Goal: Use online tool/utility: Utilize a website feature to perform a specific function

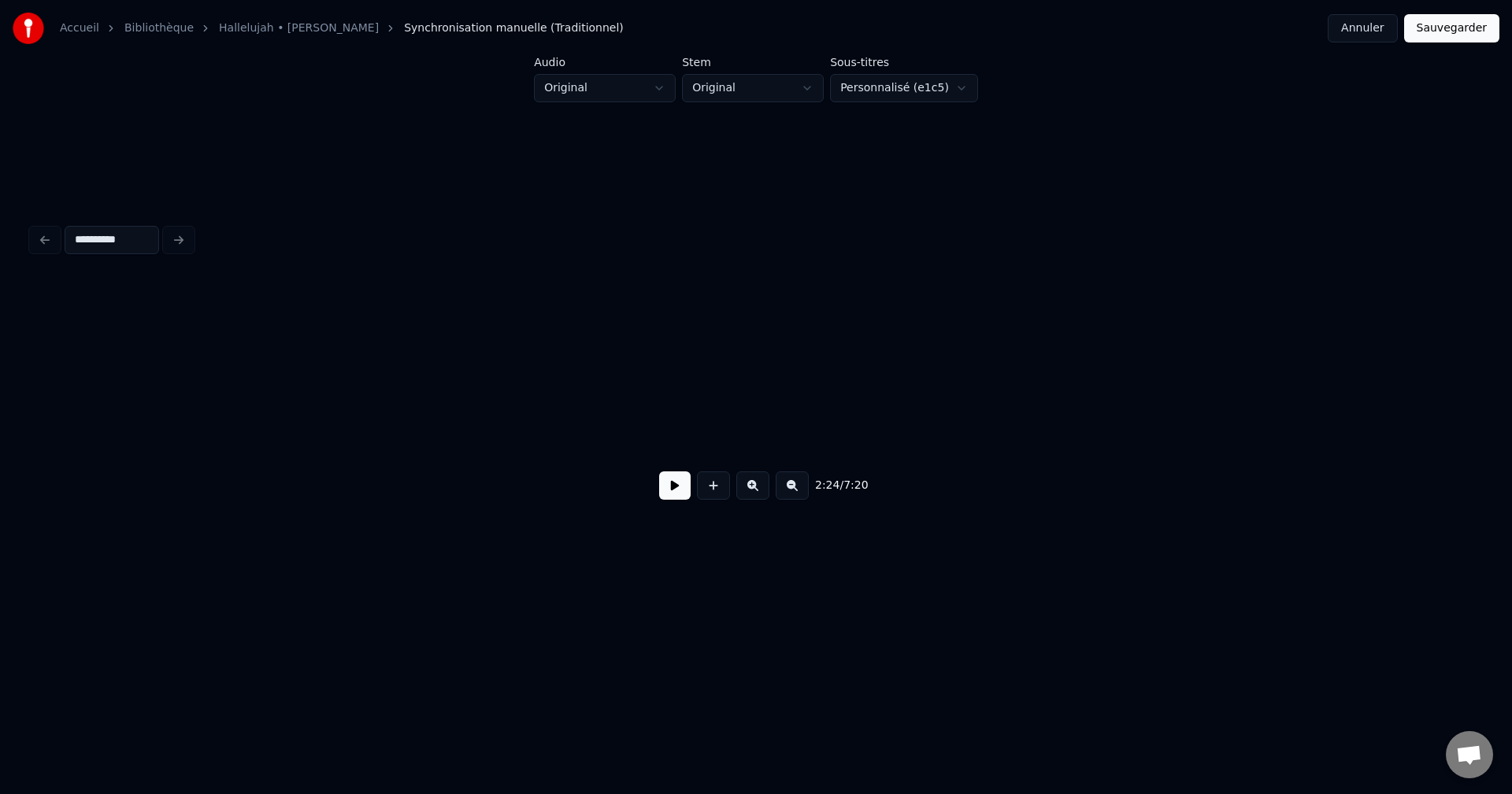
click at [669, 497] on button at bounding box center [674, 485] width 31 height 28
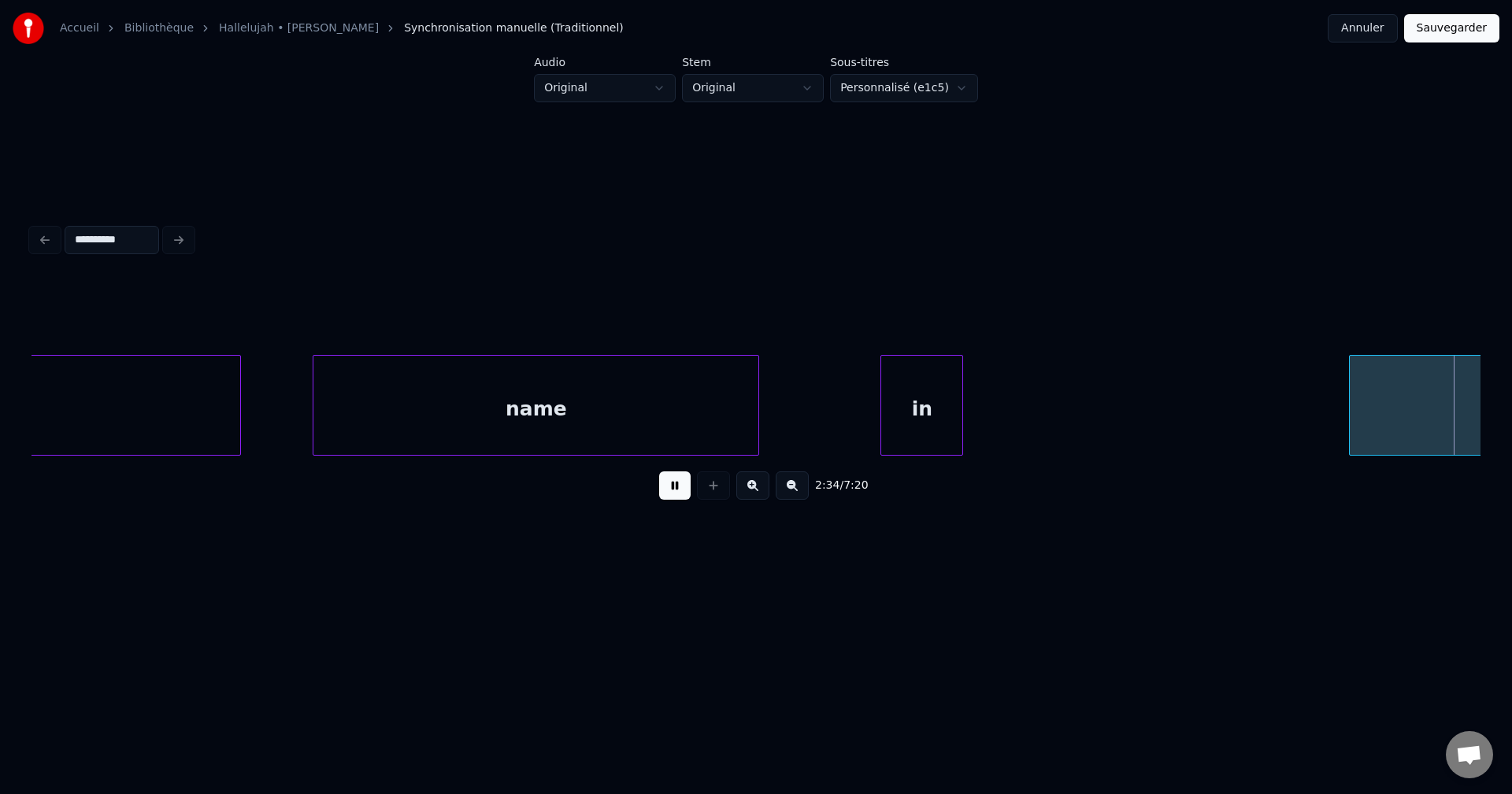
scroll to position [0, 42588]
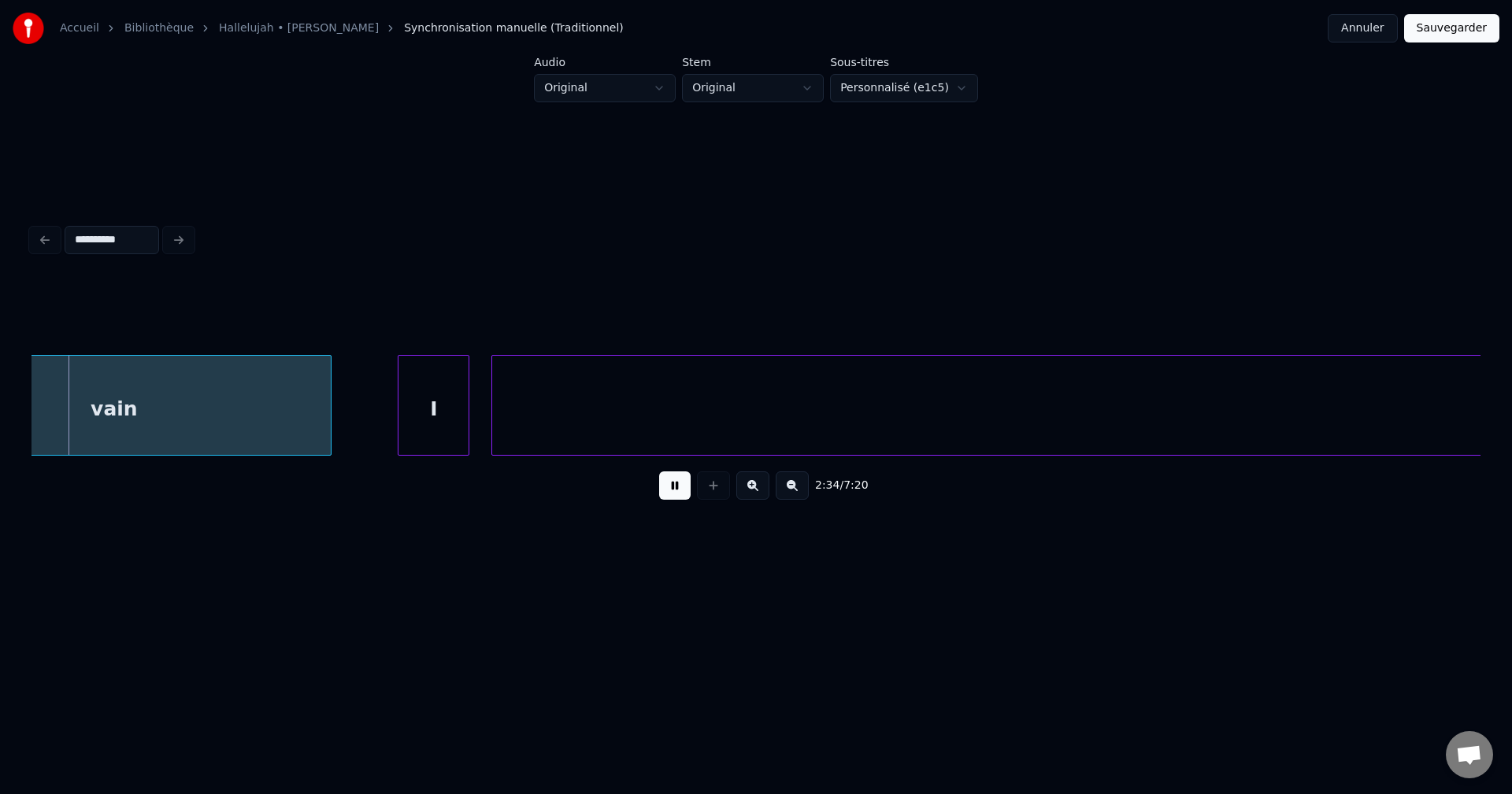
click at [669, 492] on button at bounding box center [674, 485] width 31 height 28
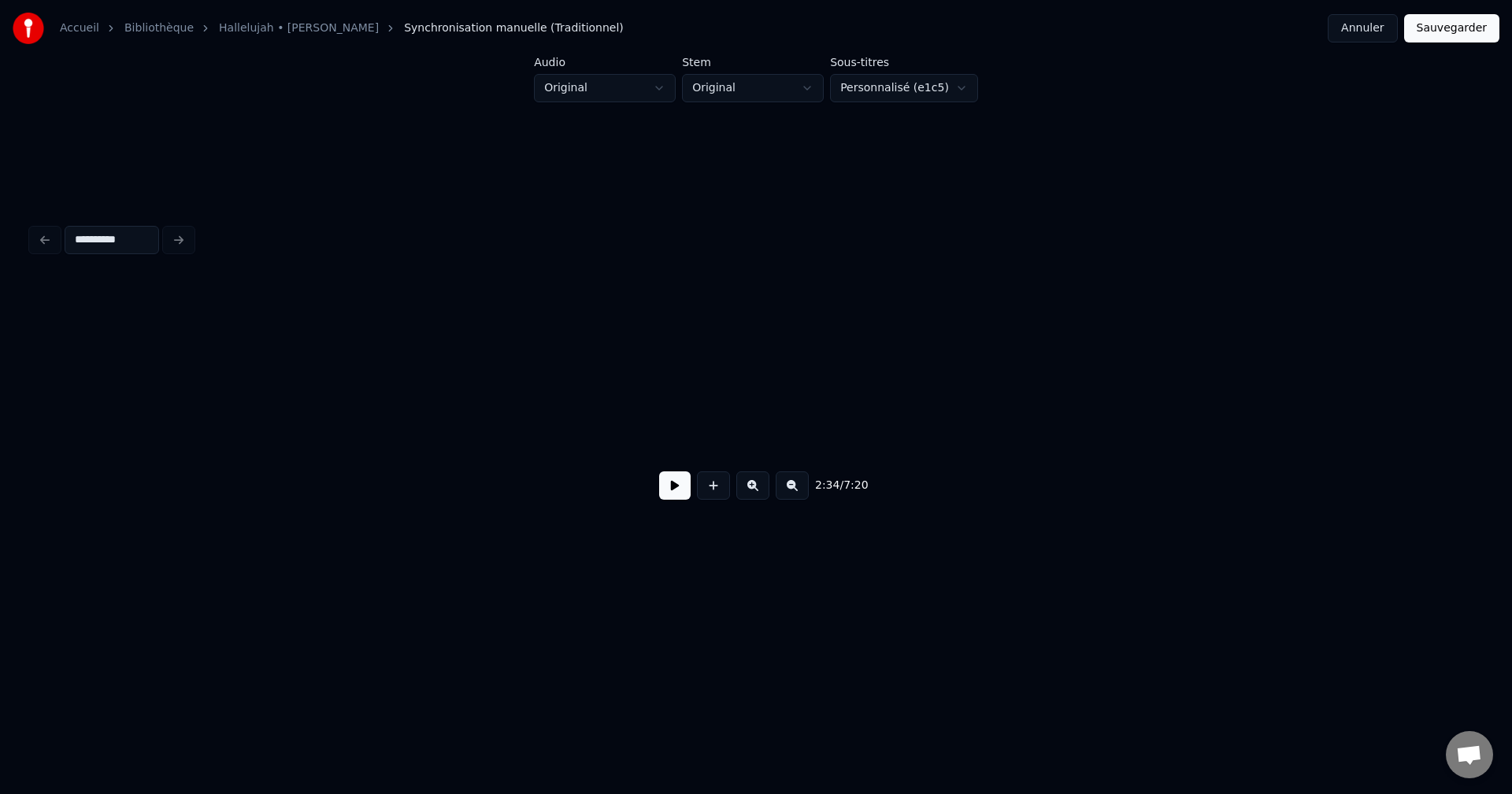
scroll to position [0, 0]
click at [673, 491] on button at bounding box center [674, 485] width 31 height 28
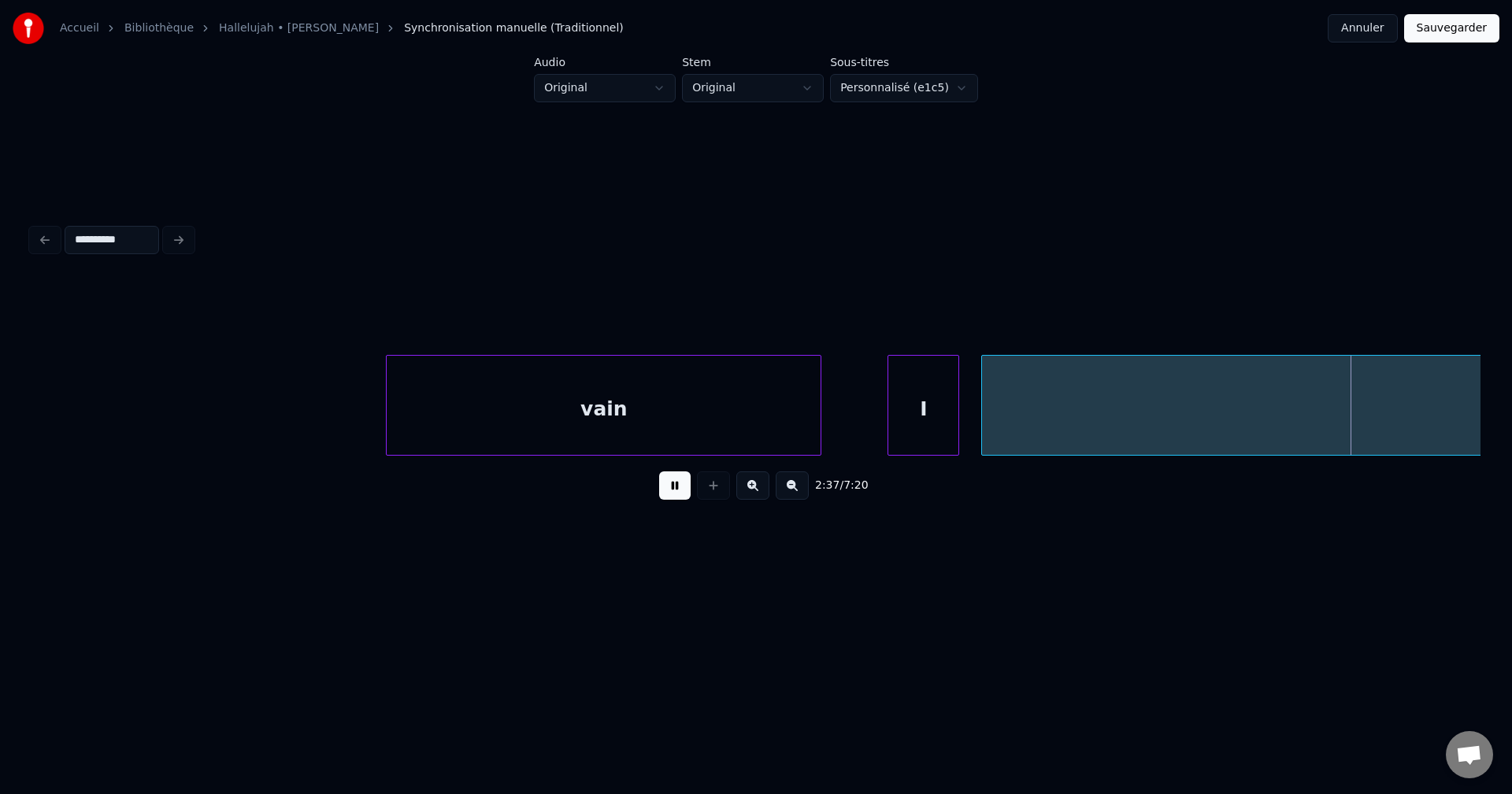
click at [668, 493] on button at bounding box center [674, 485] width 31 height 28
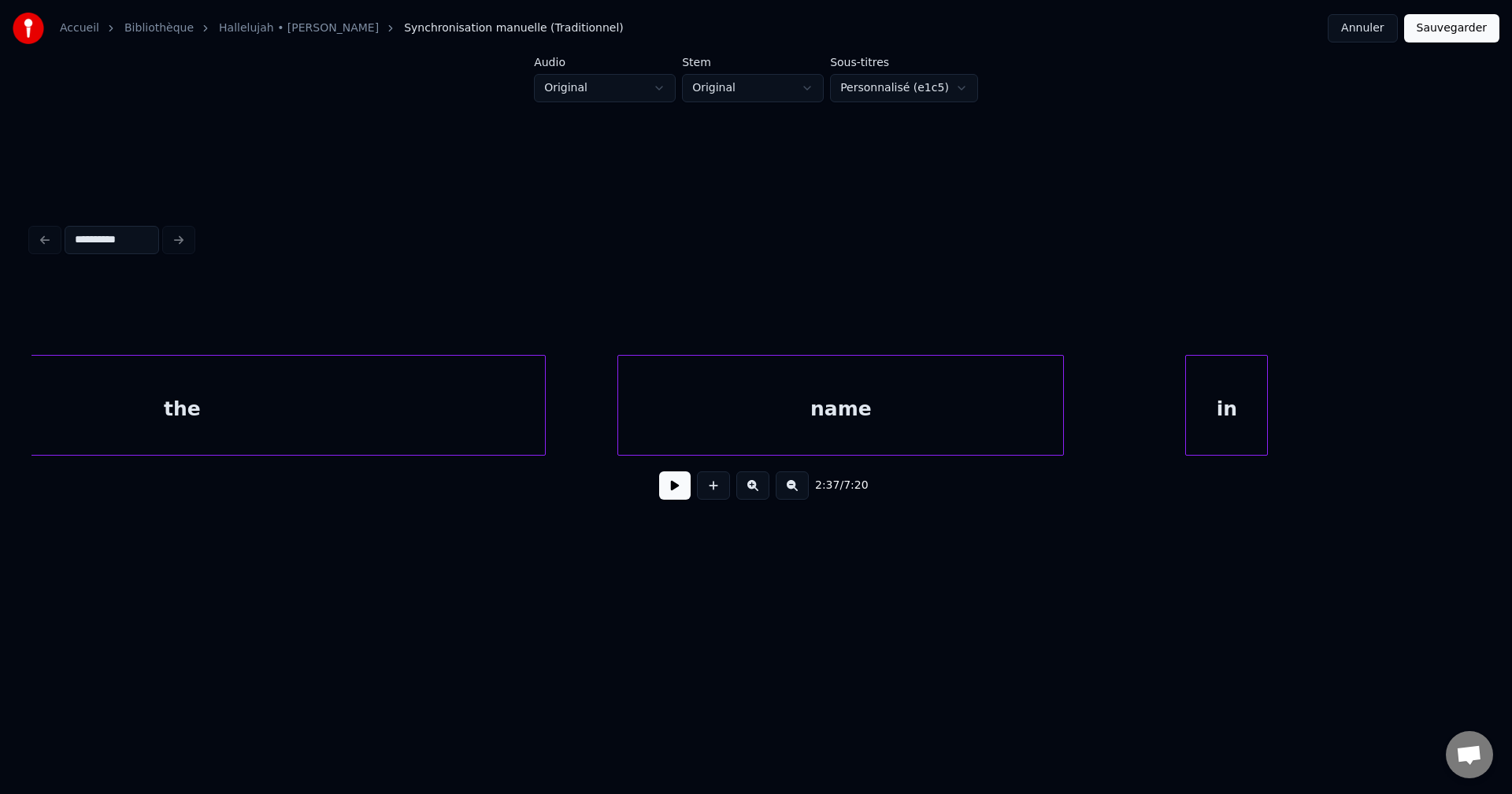
click at [671, 491] on button at bounding box center [674, 485] width 31 height 28
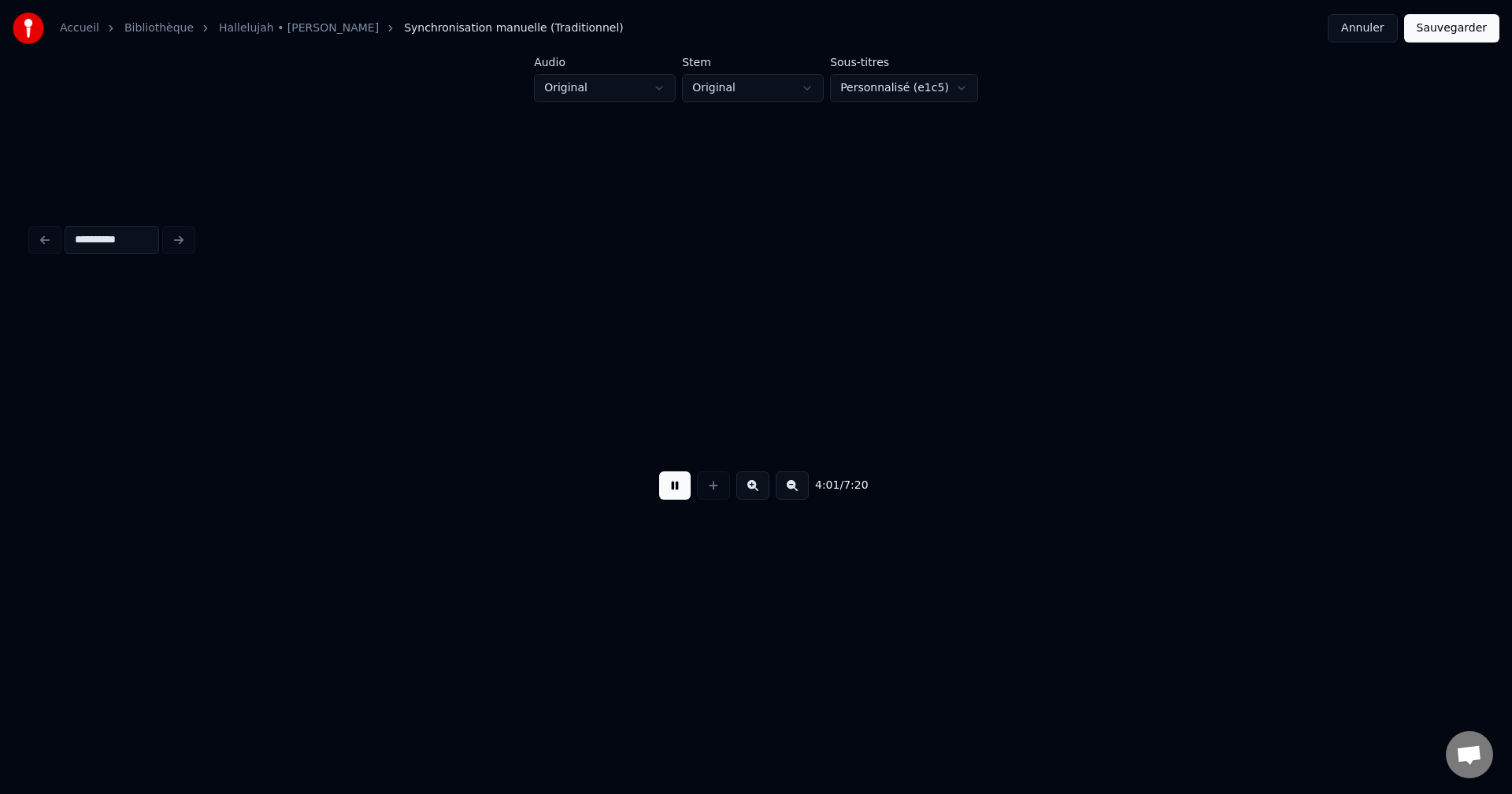
scroll to position [0, 66682]
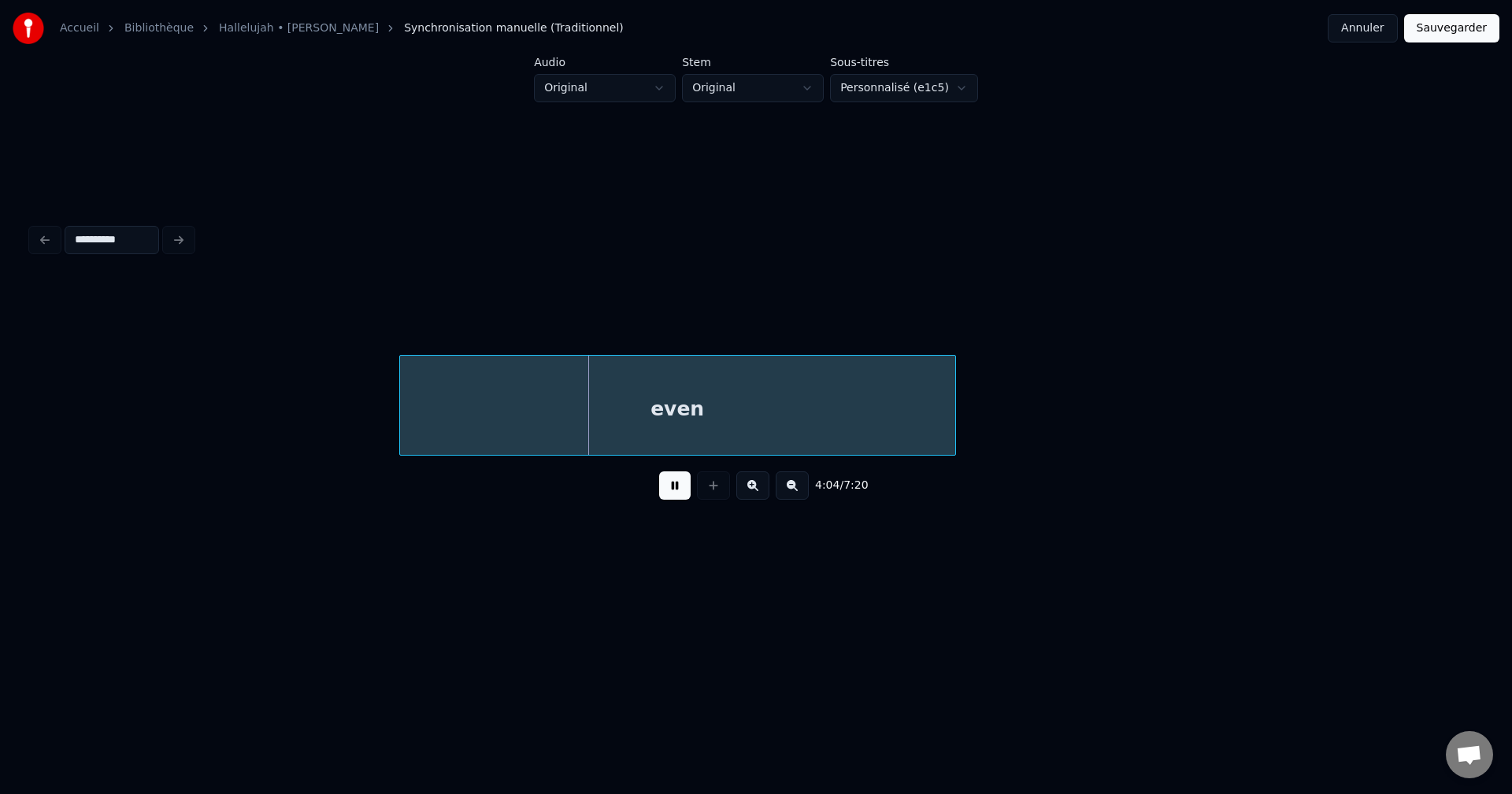
click at [671, 491] on button at bounding box center [674, 485] width 31 height 28
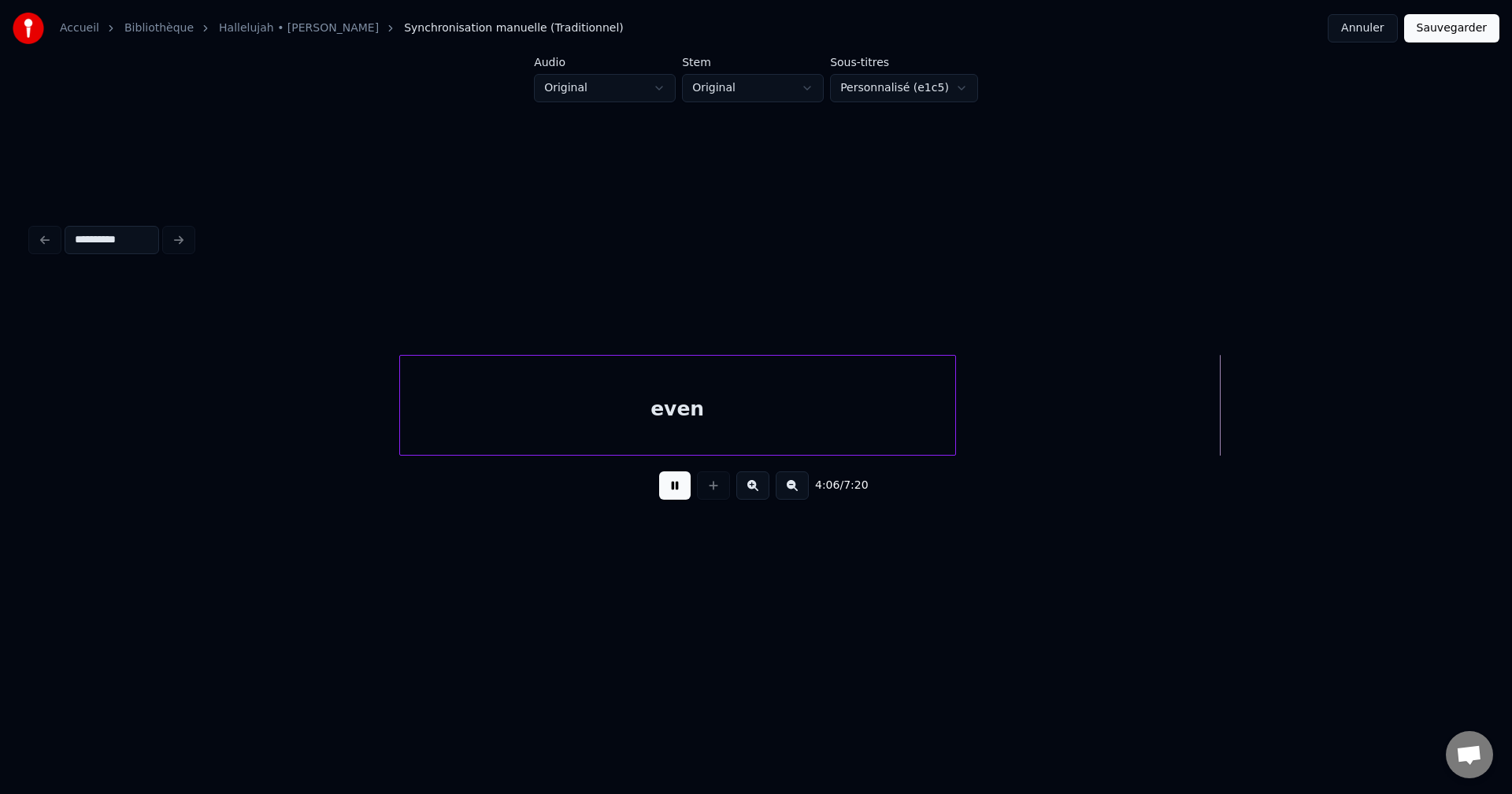
click at [671, 491] on button at bounding box center [674, 485] width 31 height 28
click at [668, 497] on button at bounding box center [674, 485] width 31 height 28
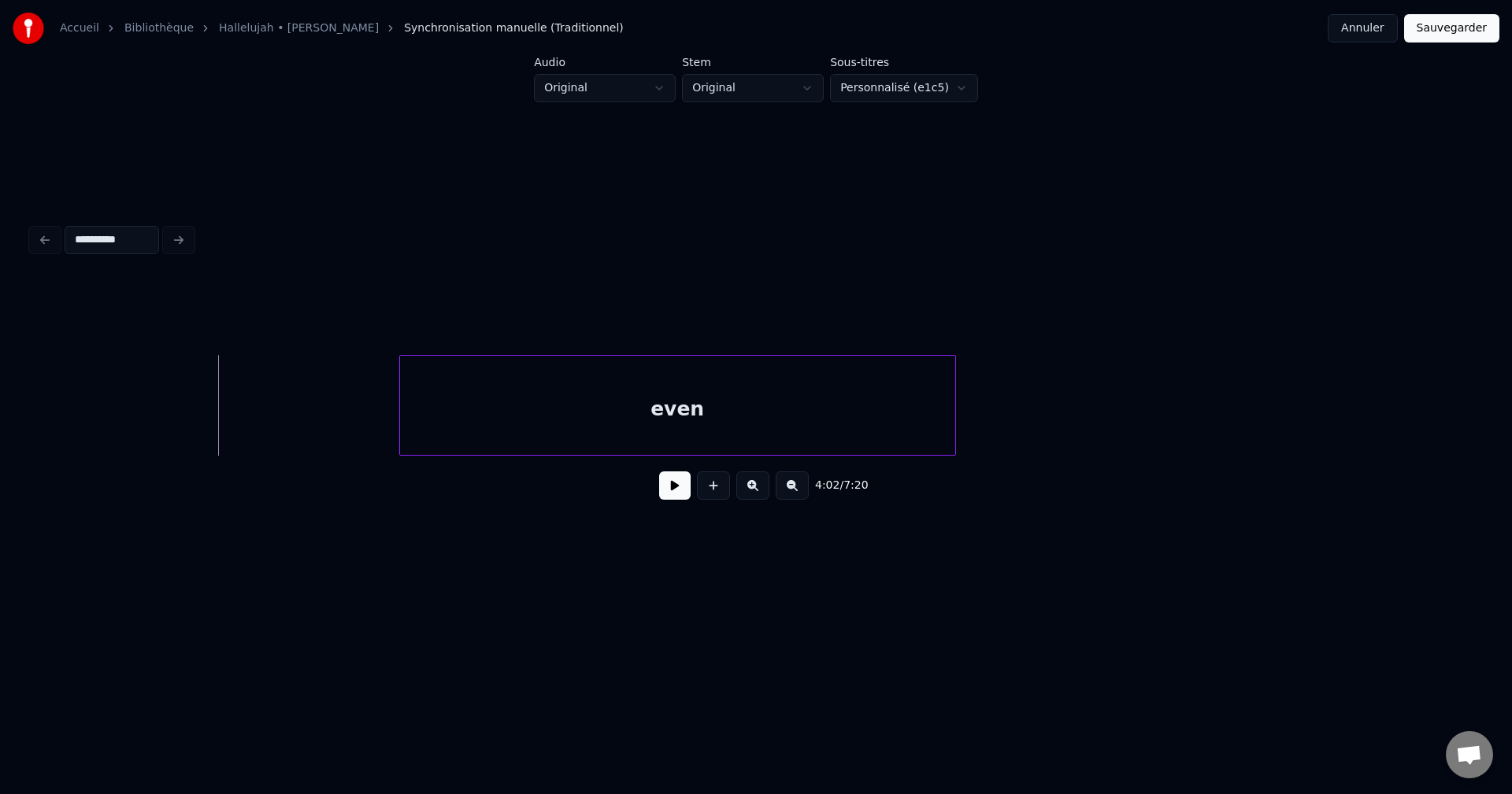
click at [671, 488] on button at bounding box center [674, 485] width 31 height 28
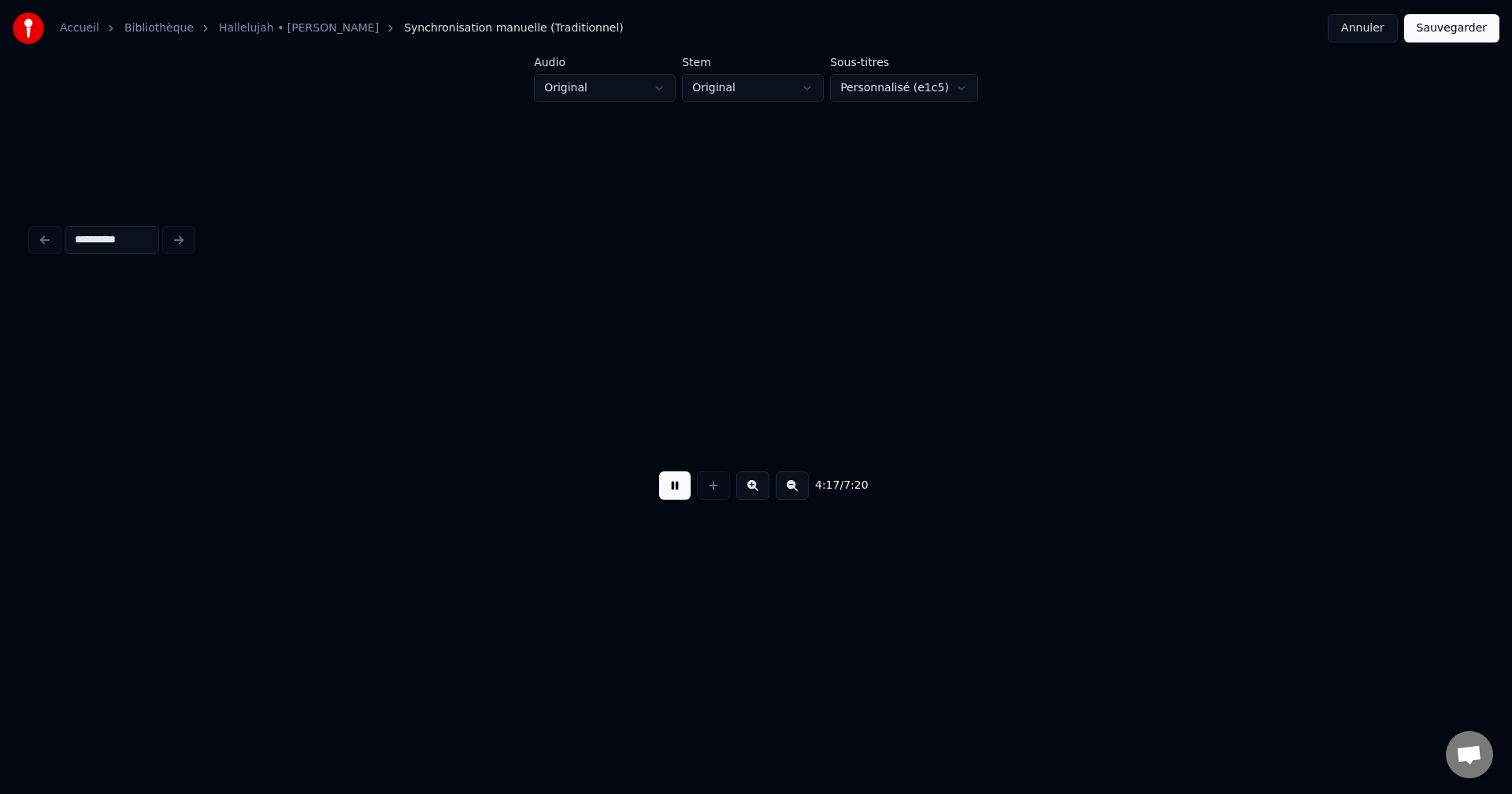
scroll to position [0, 71034]
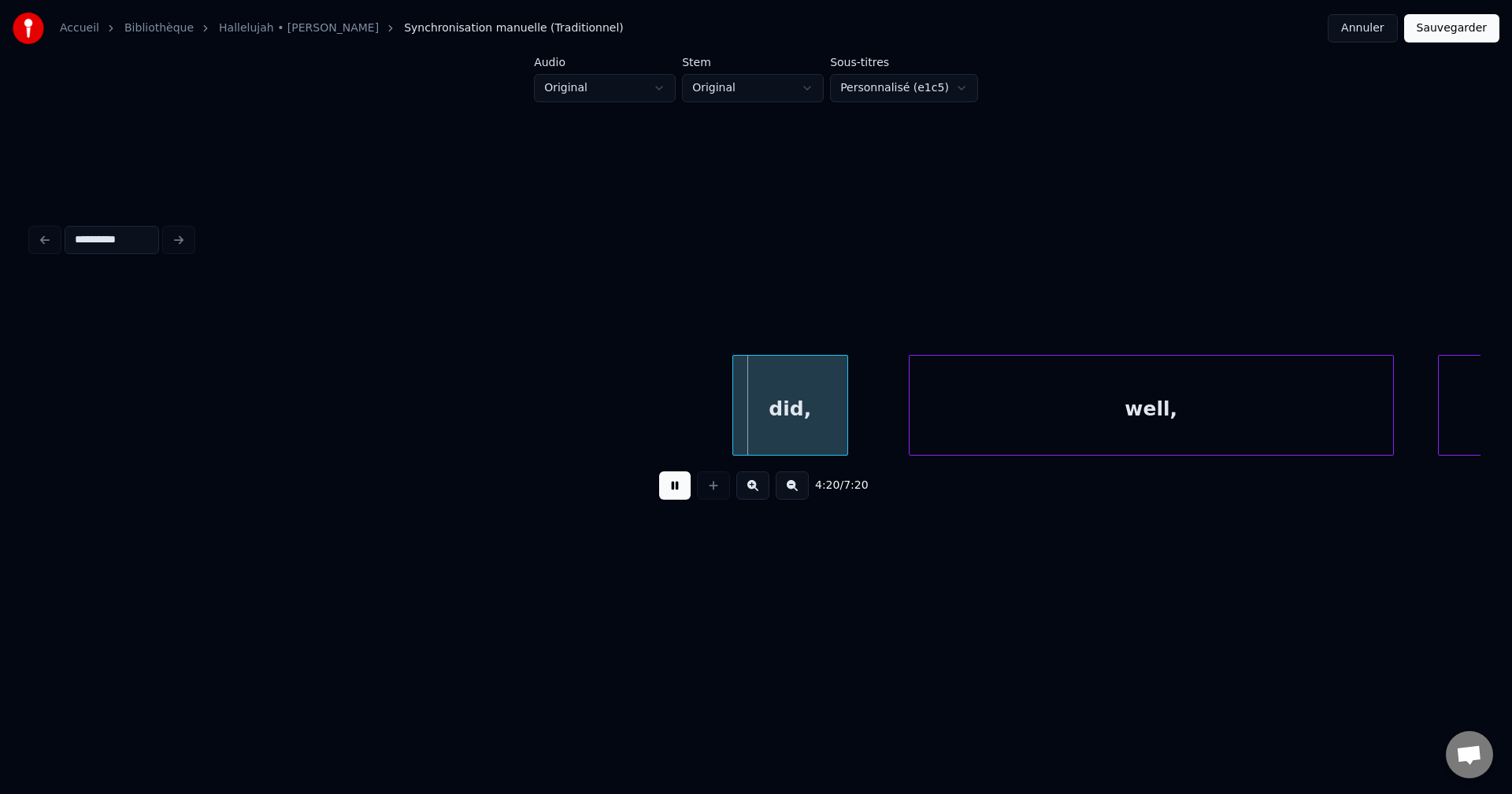
click at [665, 488] on button at bounding box center [674, 485] width 31 height 28
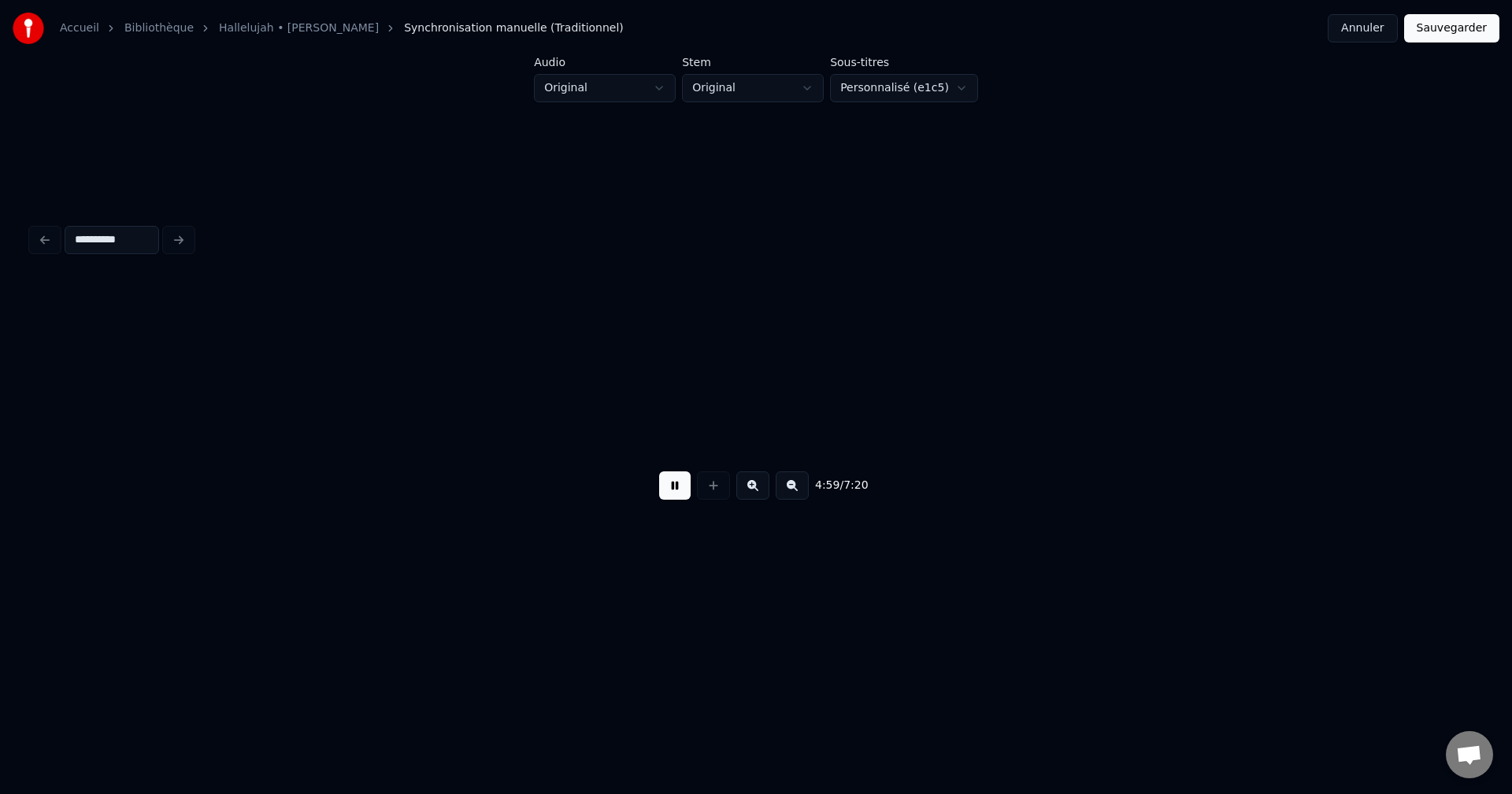
scroll to position [0, 82652]
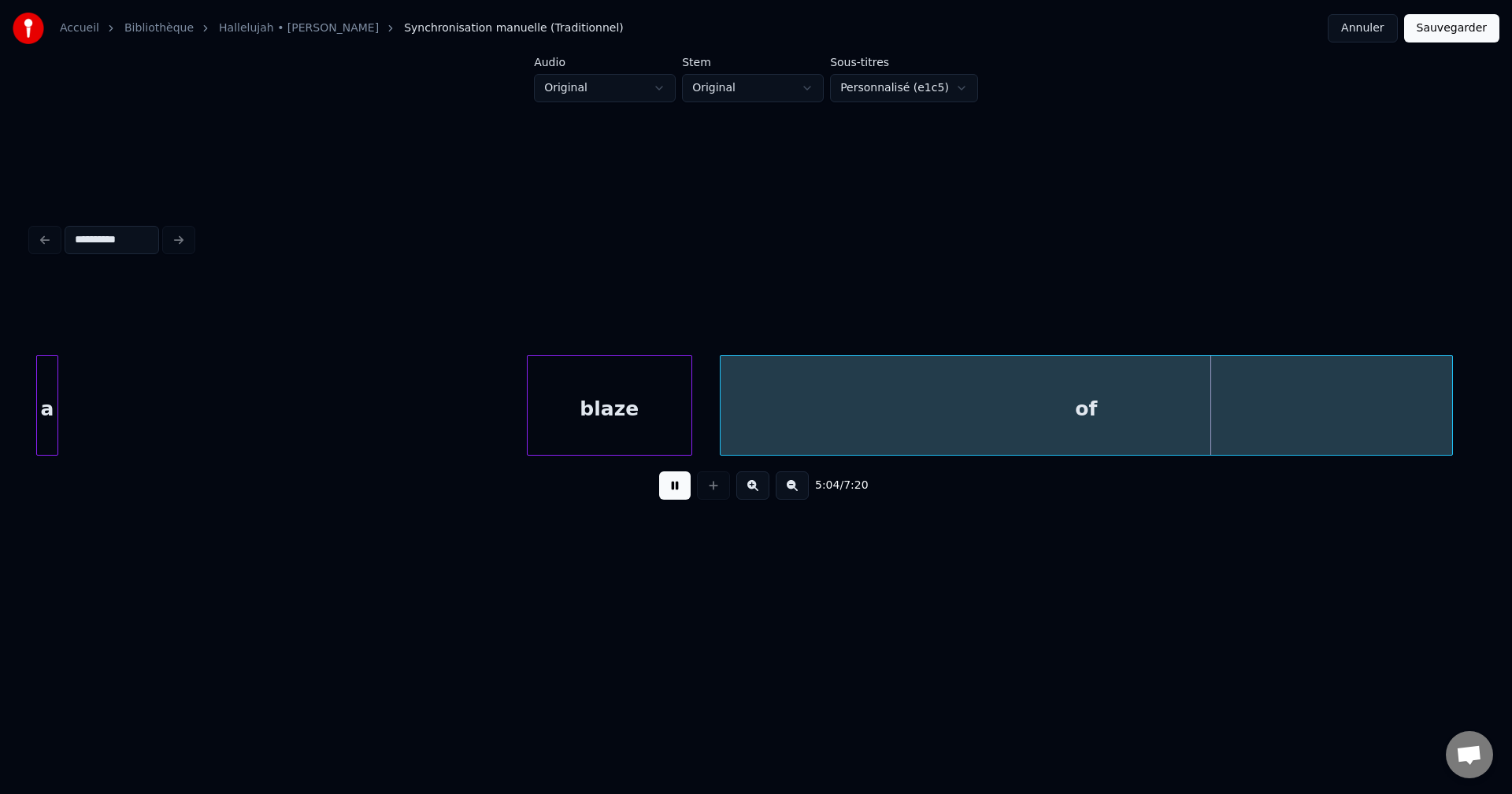
click at [665, 488] on button at bounding box center [674, 485] width 31 height 28
click at [772, 401] on div "of" at bounding box center [1086, 409] width 731 height 107
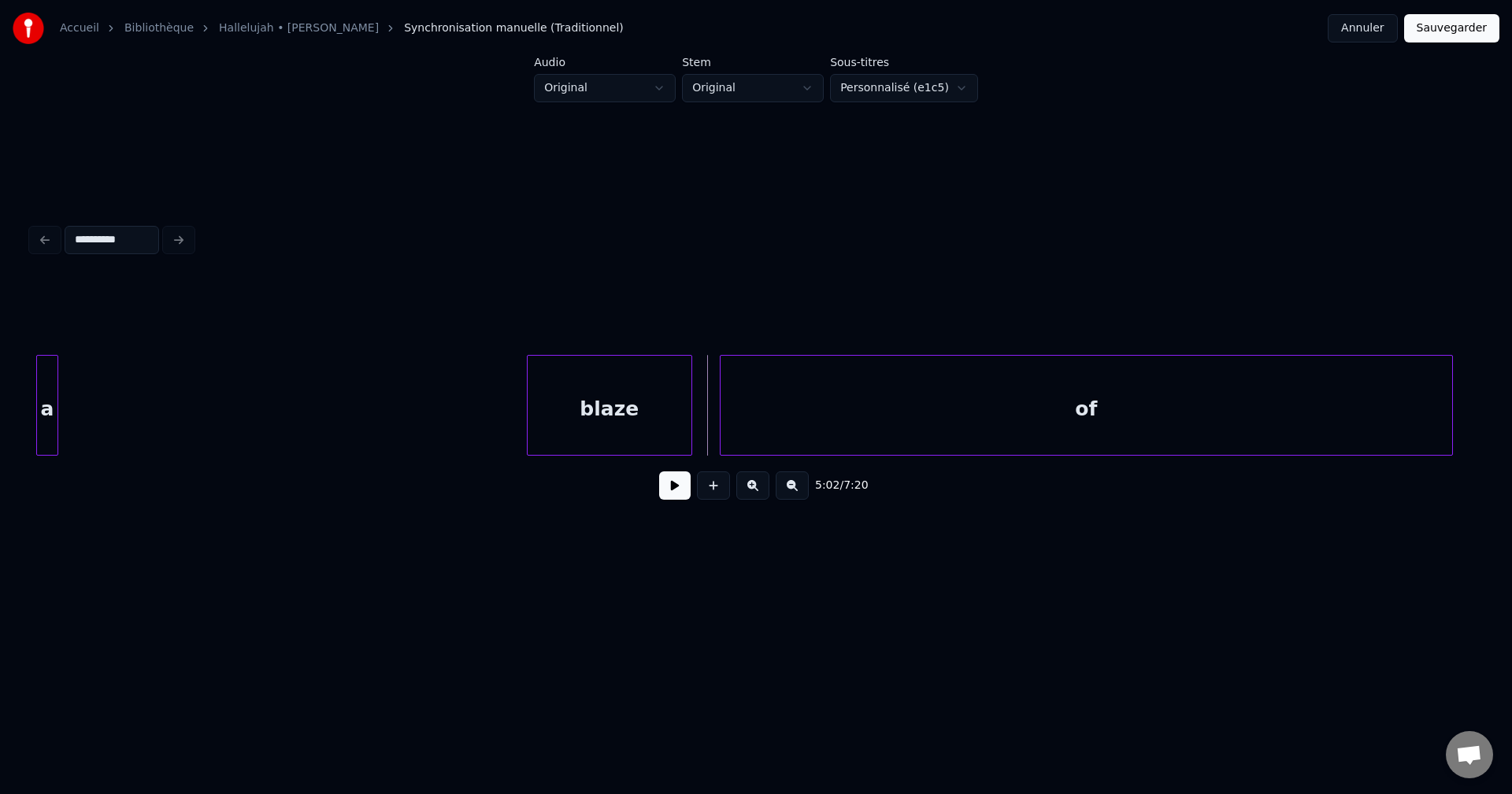
click at [673, 490] on button at bounding box center [674, 485] width 31 height 28
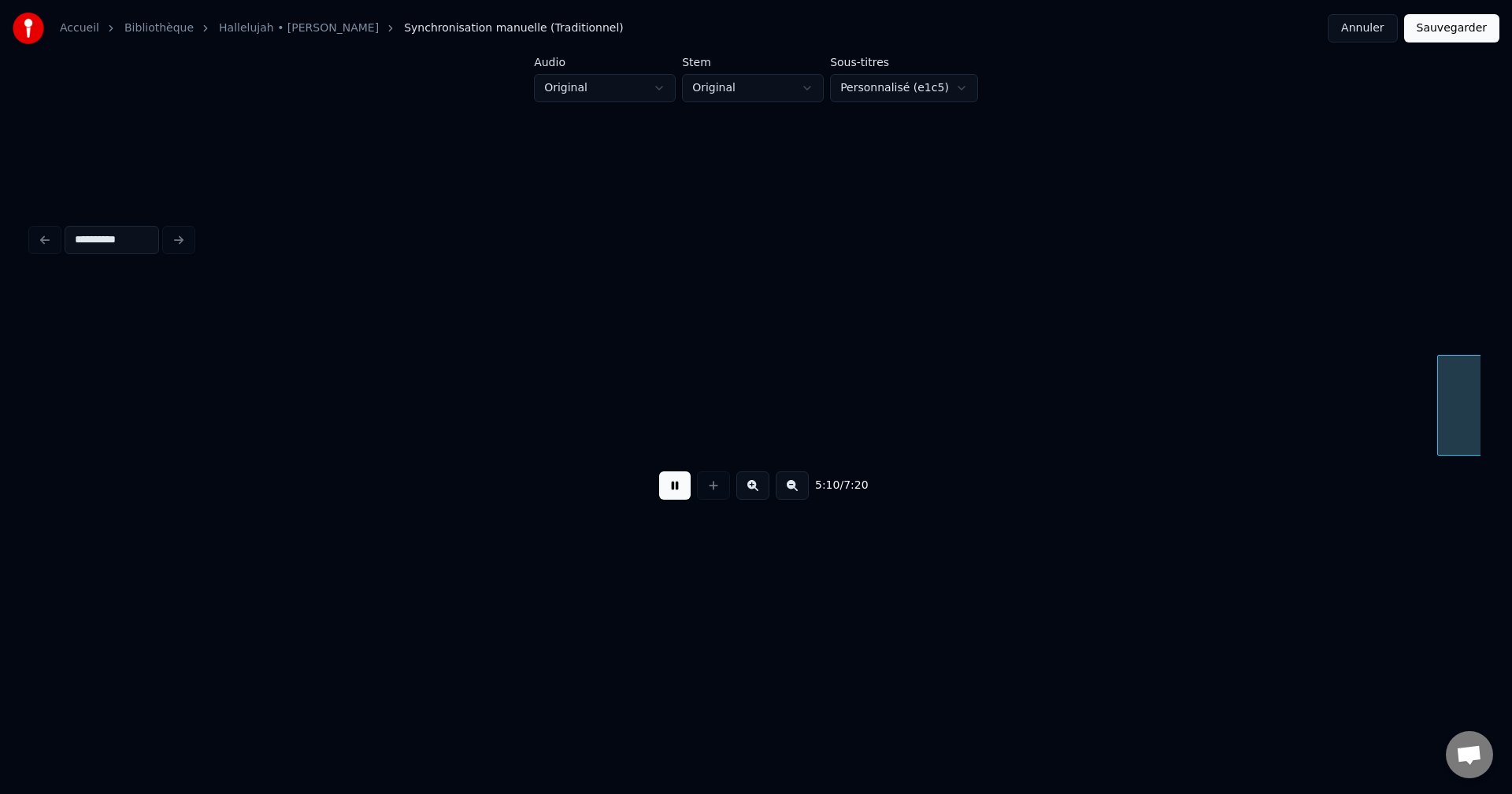
scroll to position [0, 85550]
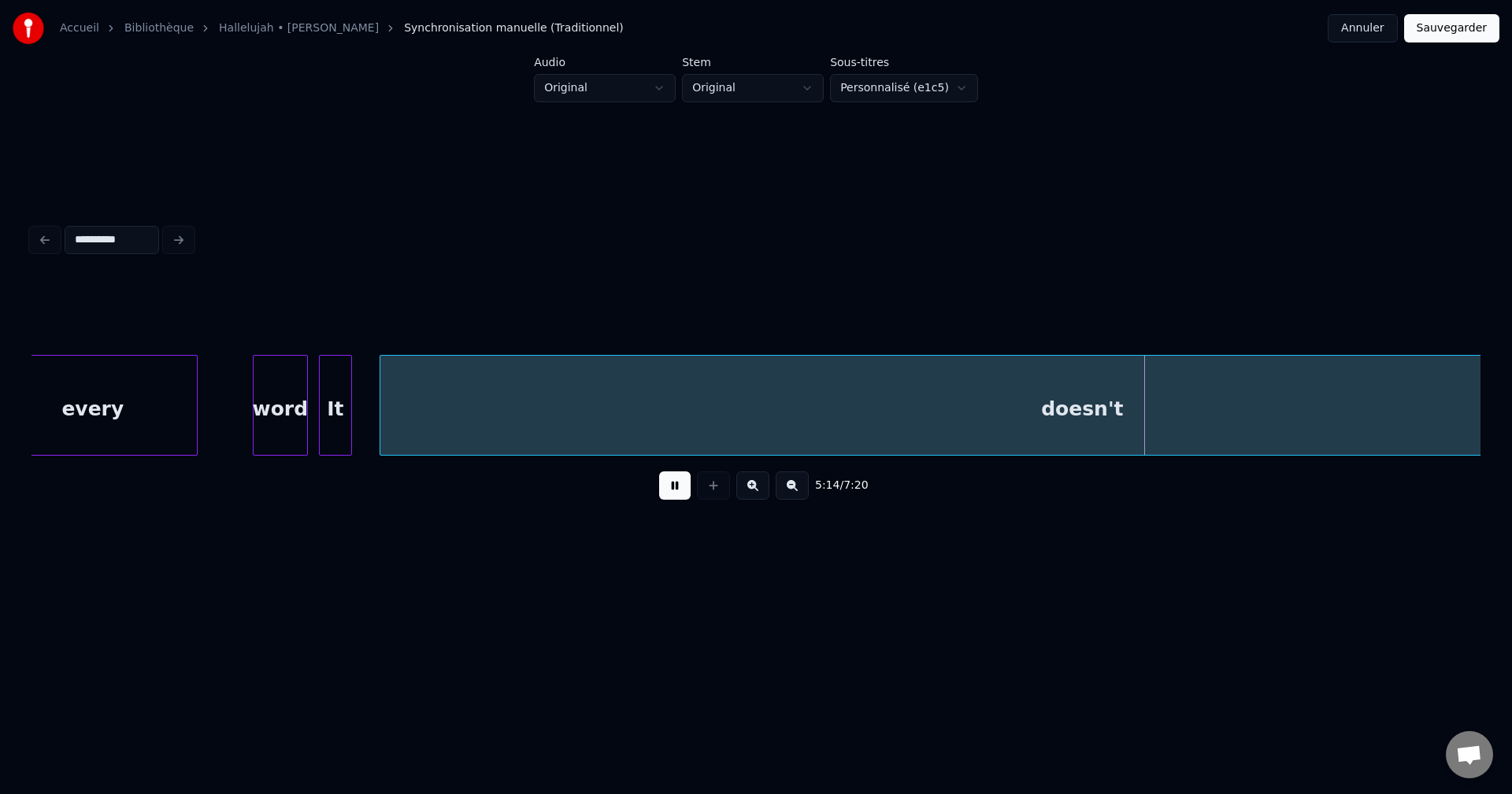
click at [674, 495] on button at bounding box center [674, 485] width 31 height 28
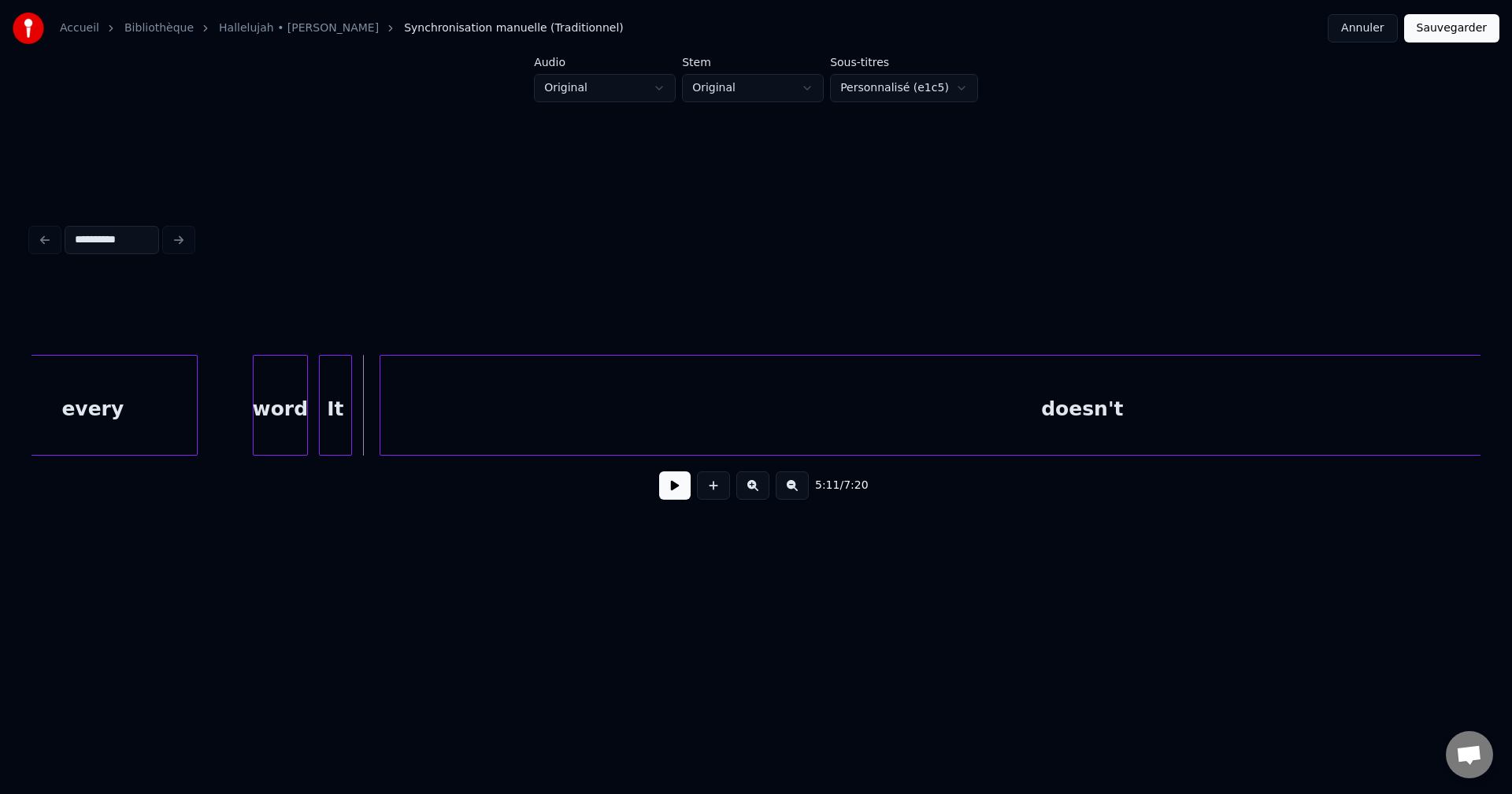
click at [675, 491] on button at bounding box center [674, 485] width 31 height 28
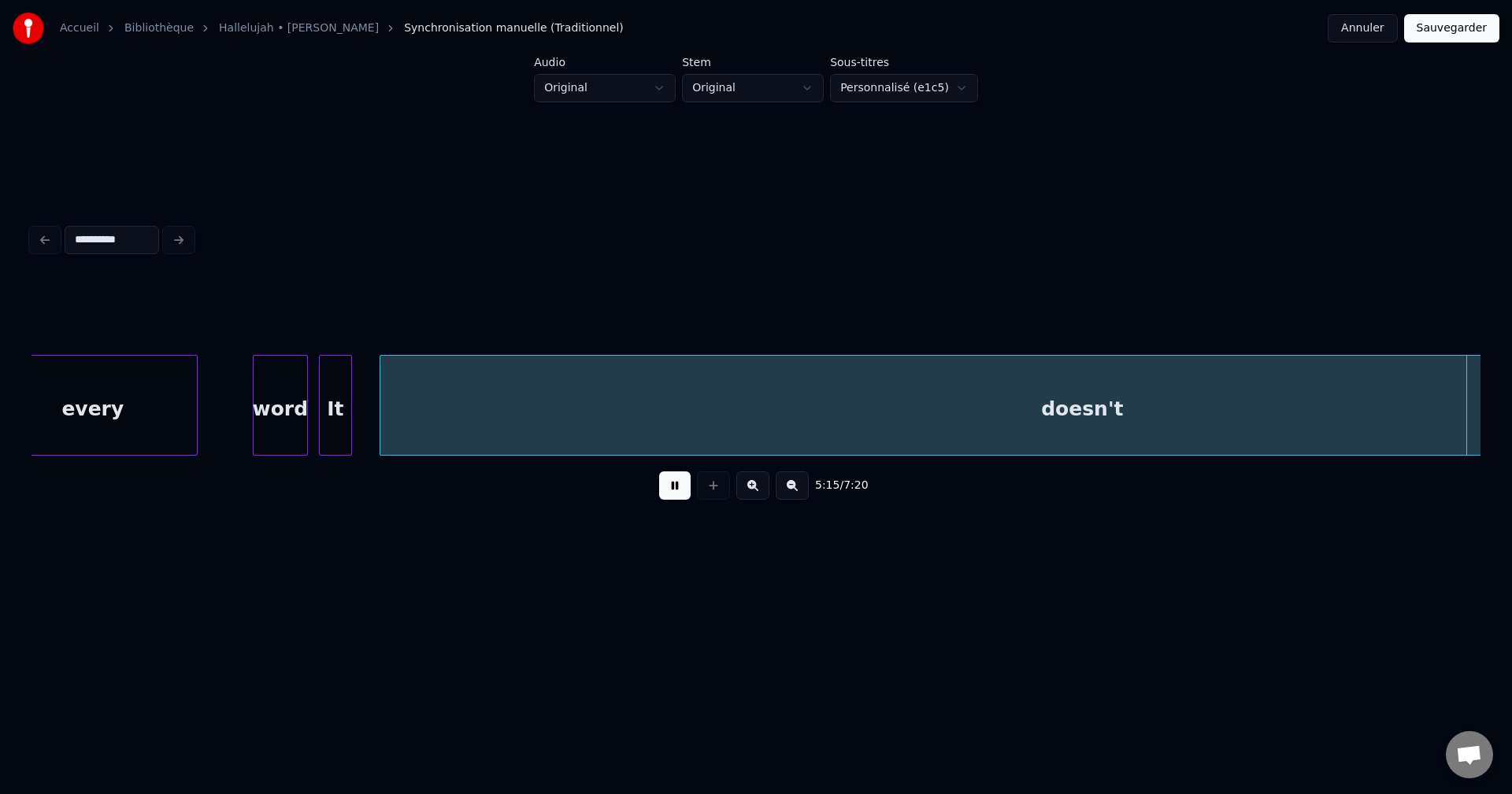
scroll to position [0, 87002]
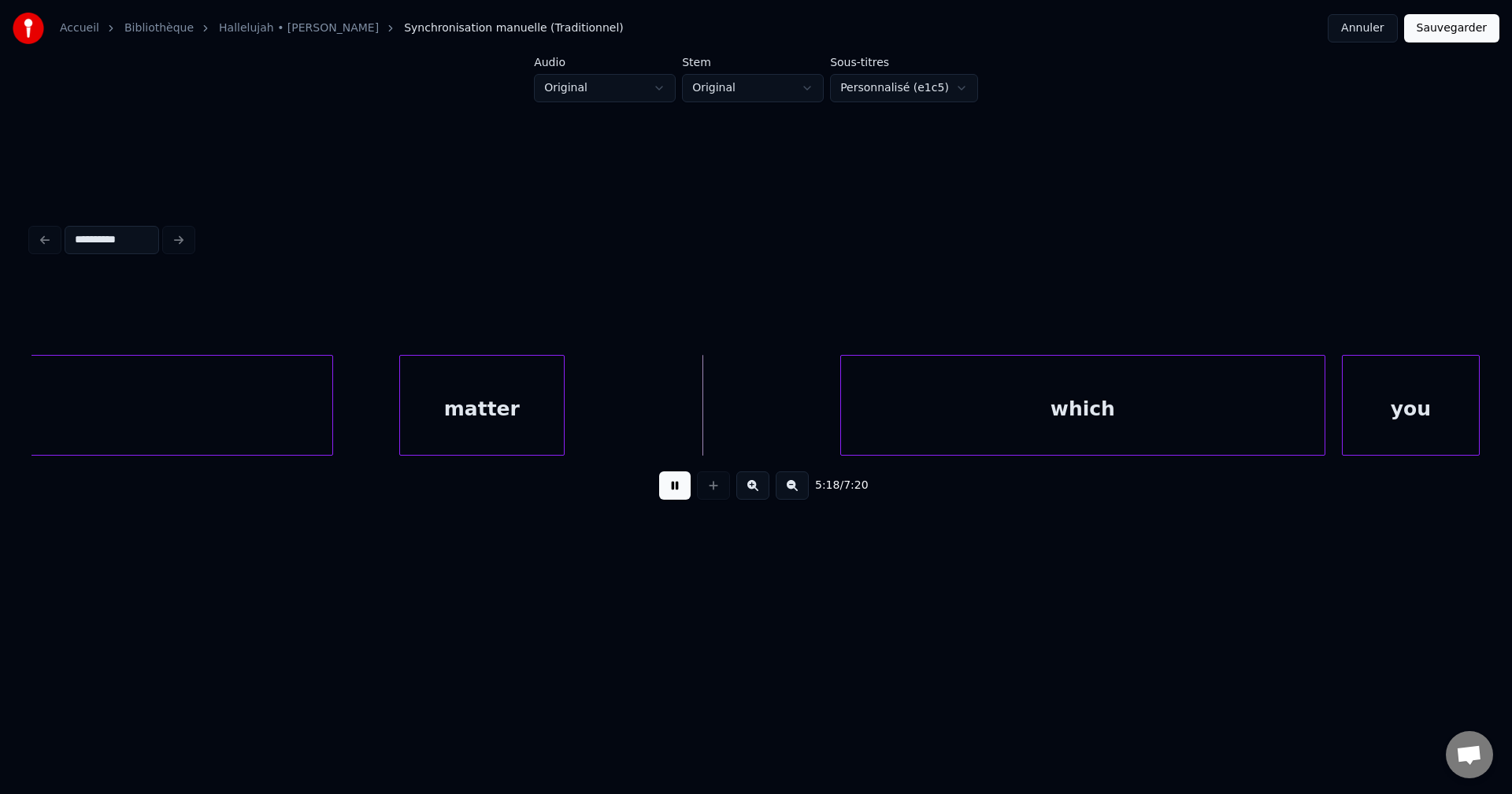
click at [672, 490] on button at bounding box center [674, 485] width 31 height 28
click at [677, 490] on button at bounding box center [674, 485] width 31 height 28
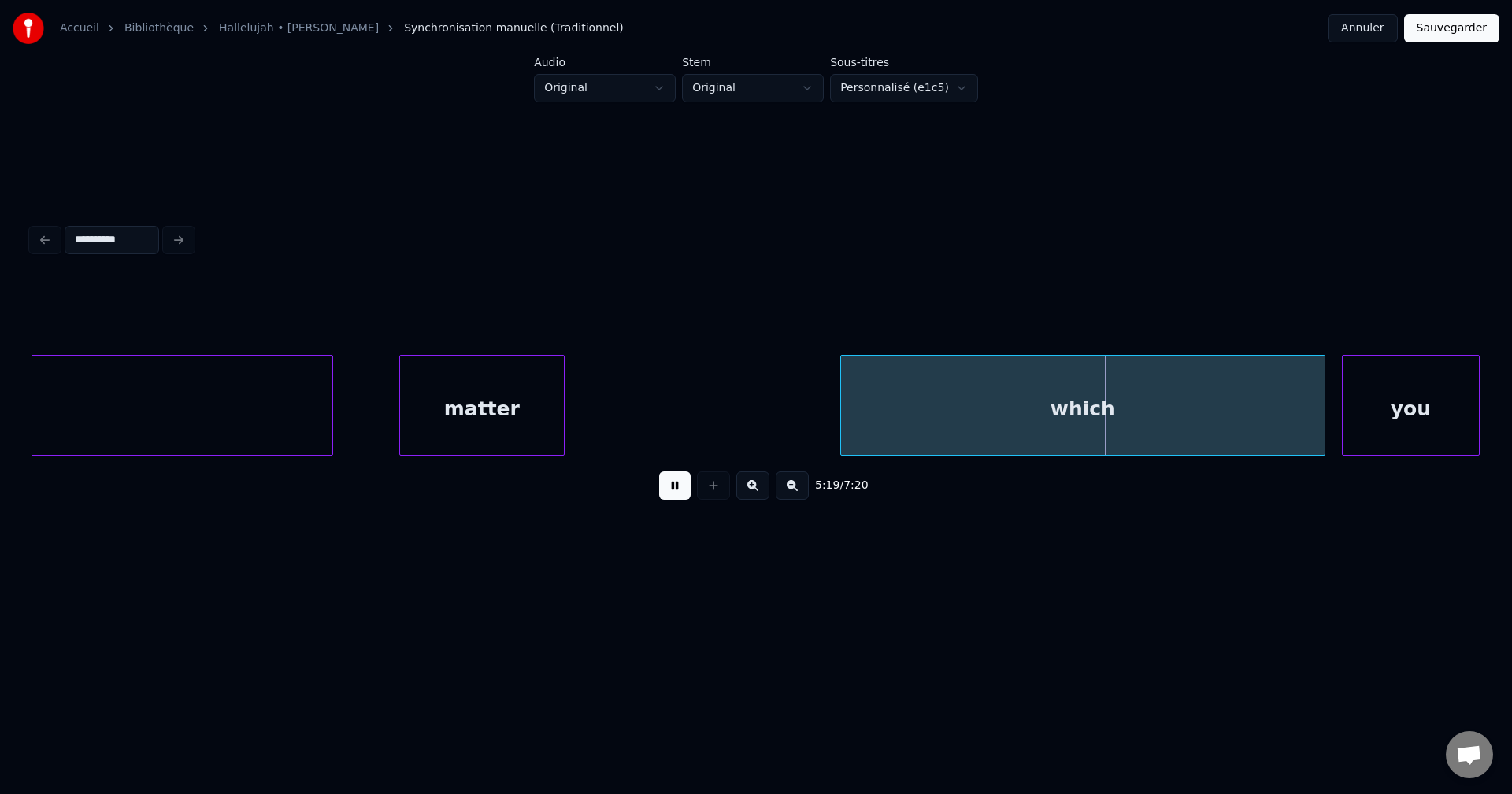
click at [677, 490] on button at bounding box center [674, 485] width 31 height 28
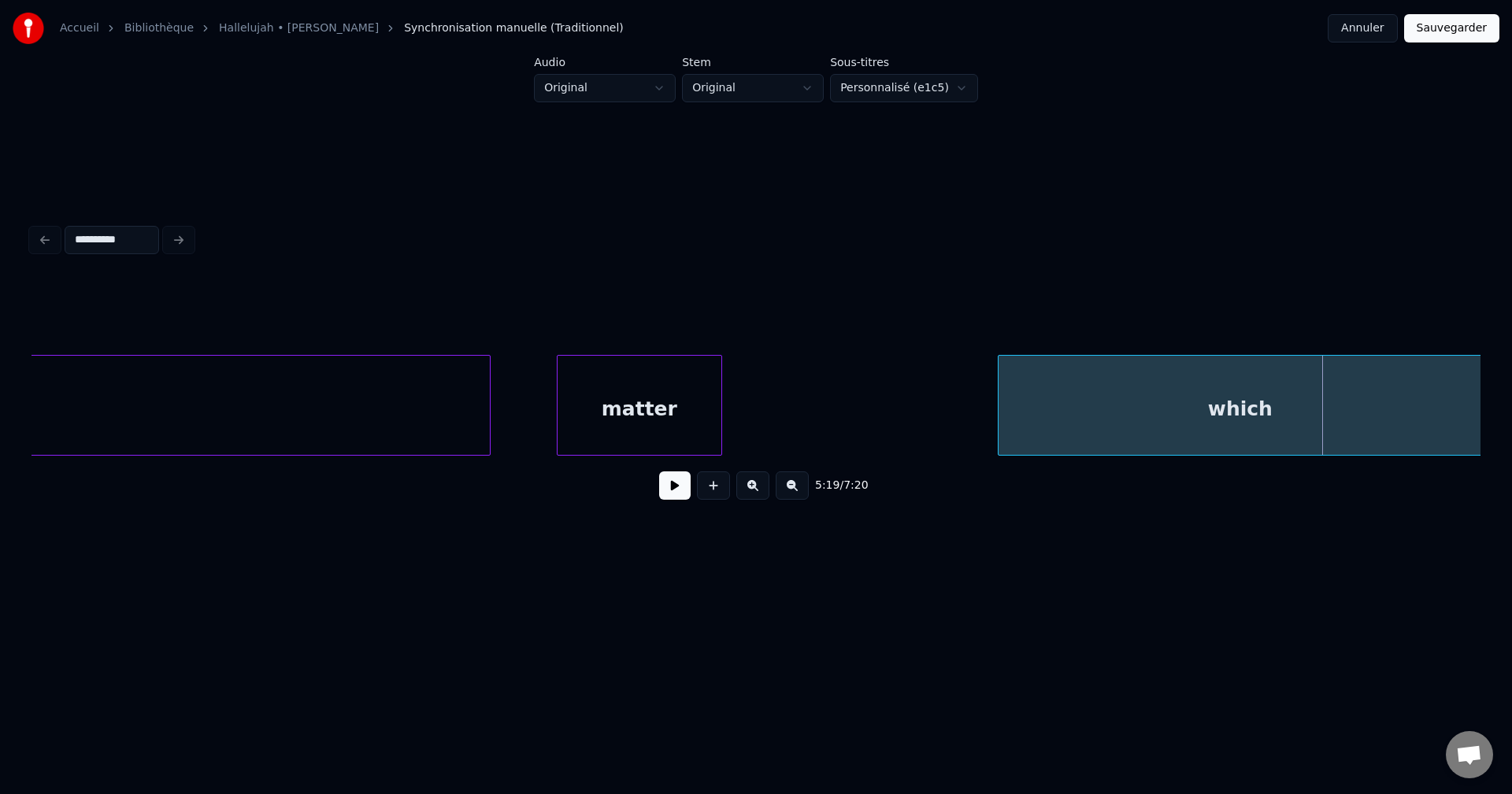
scroll to position [0, 85357]
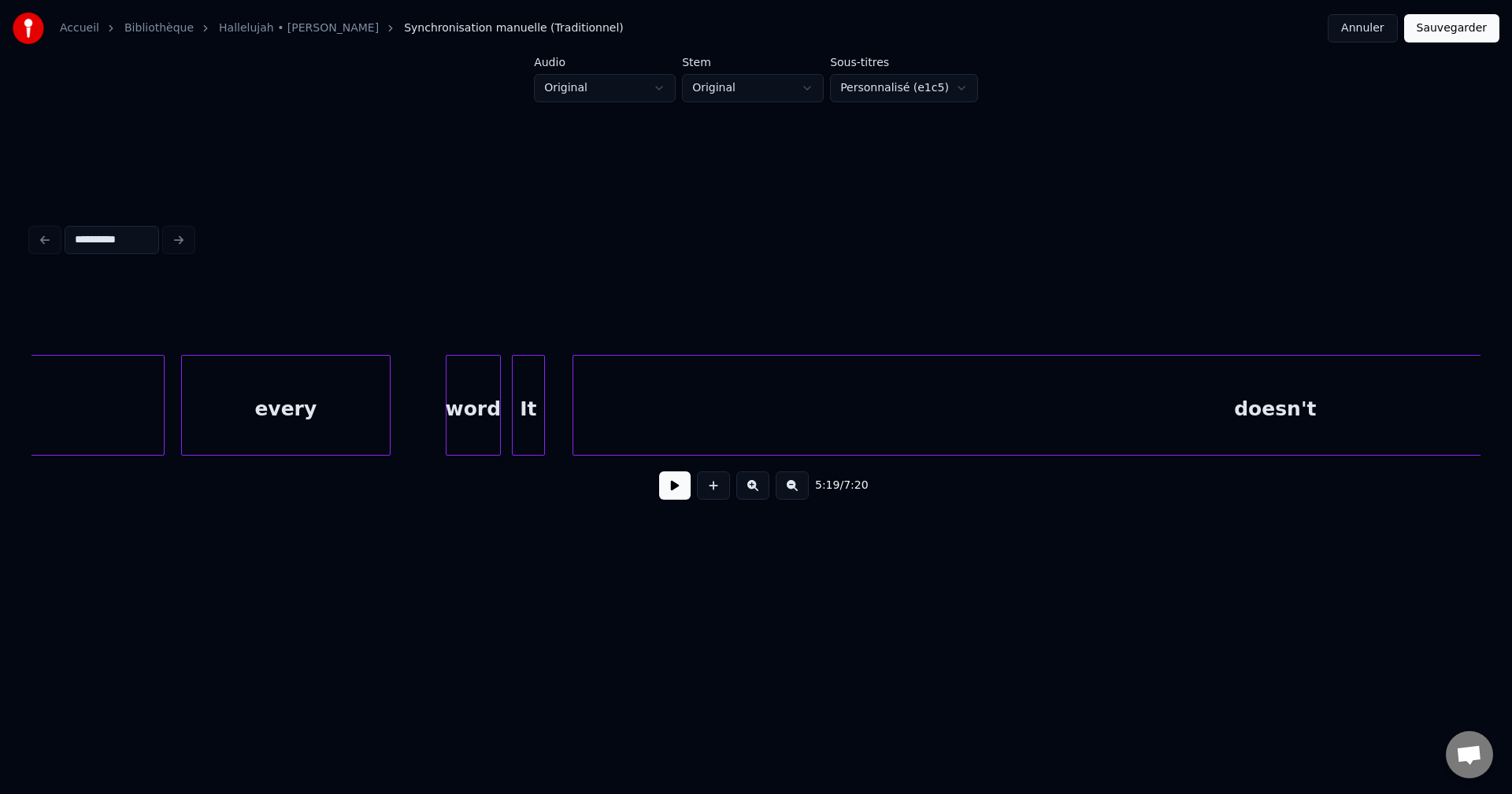
click at [670, 490] on button at bounding box center [674, 485] width 31 height 28
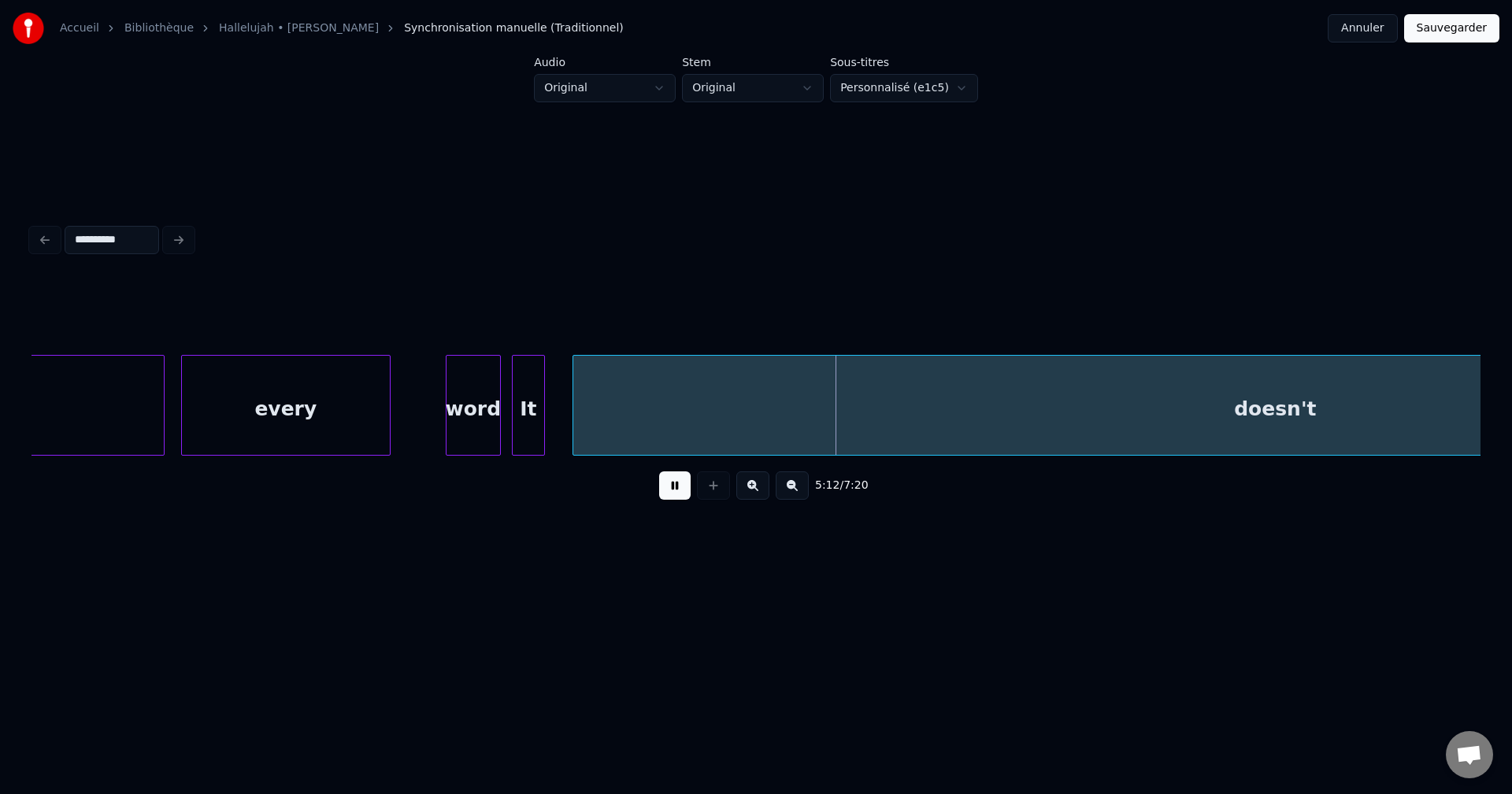
click at [670, 490] on button at bounding box center [674, 485] width 31 height 28
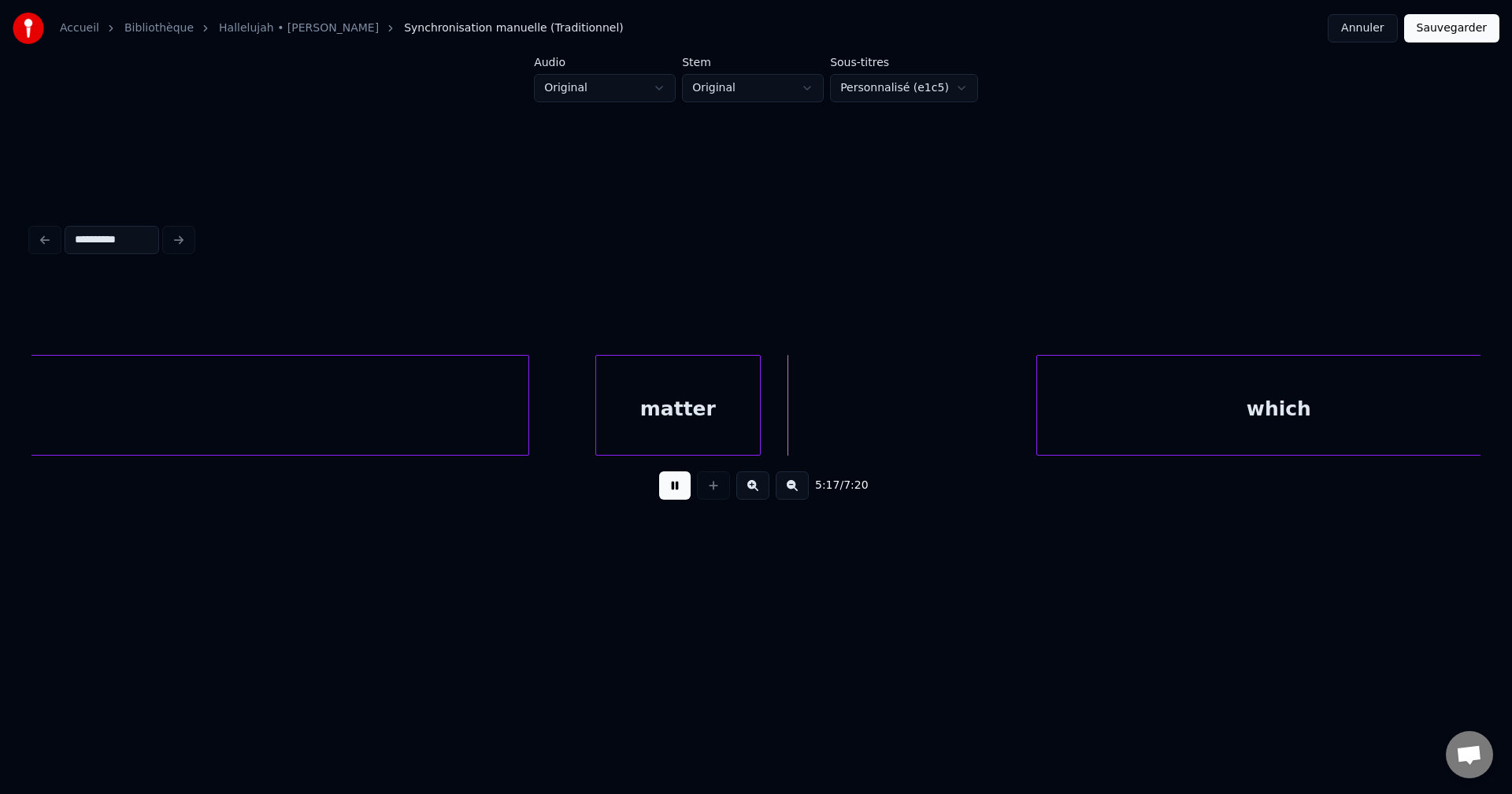
click at [670, 490] on button at bounding box center [674, 485] width 31 height 28
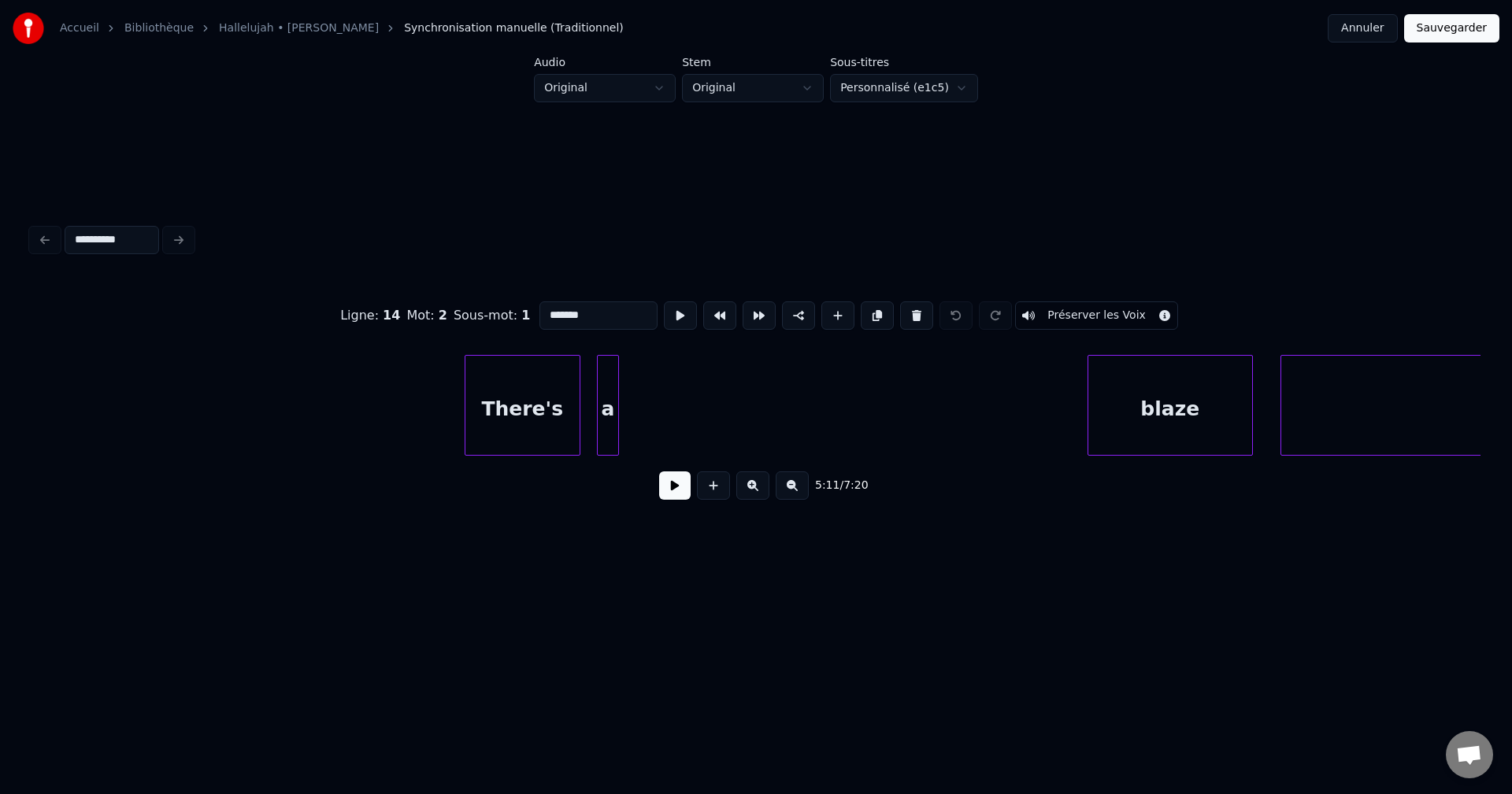
scroll to position [0, 81993]
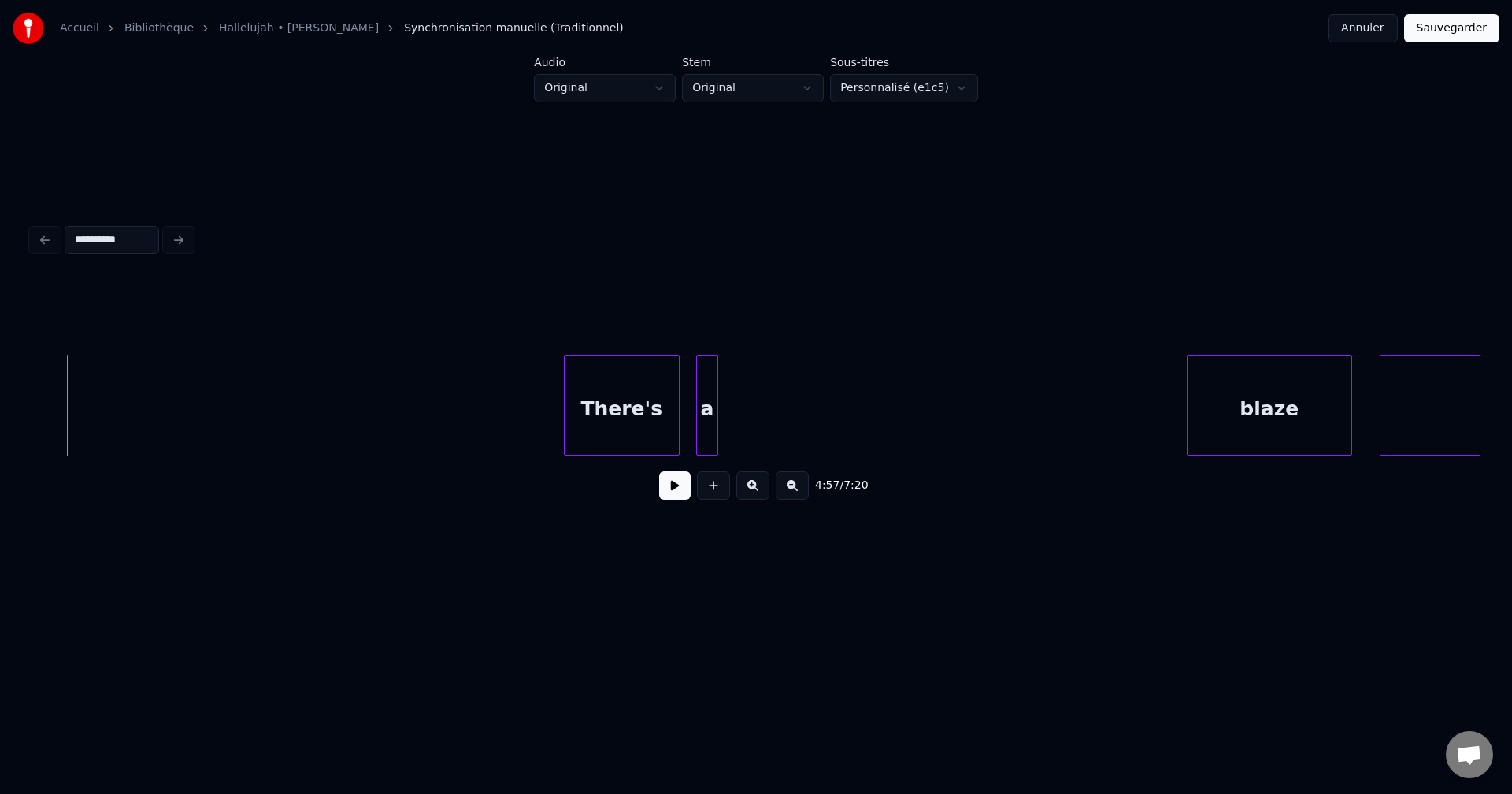
click at [671, 497] on button at bounding box center [674, 485] width 31 height 28
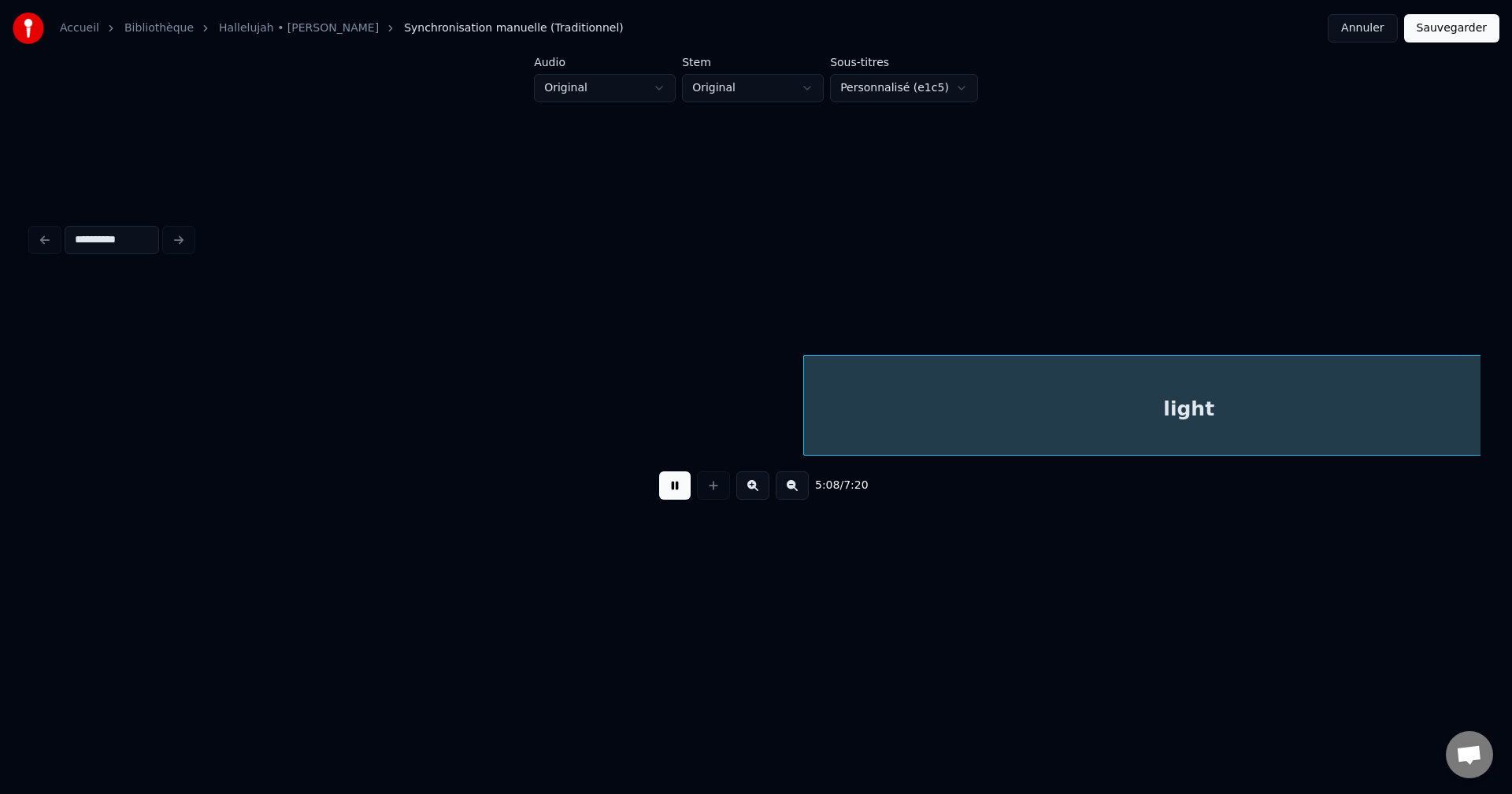
scroll to position [0, 84897]
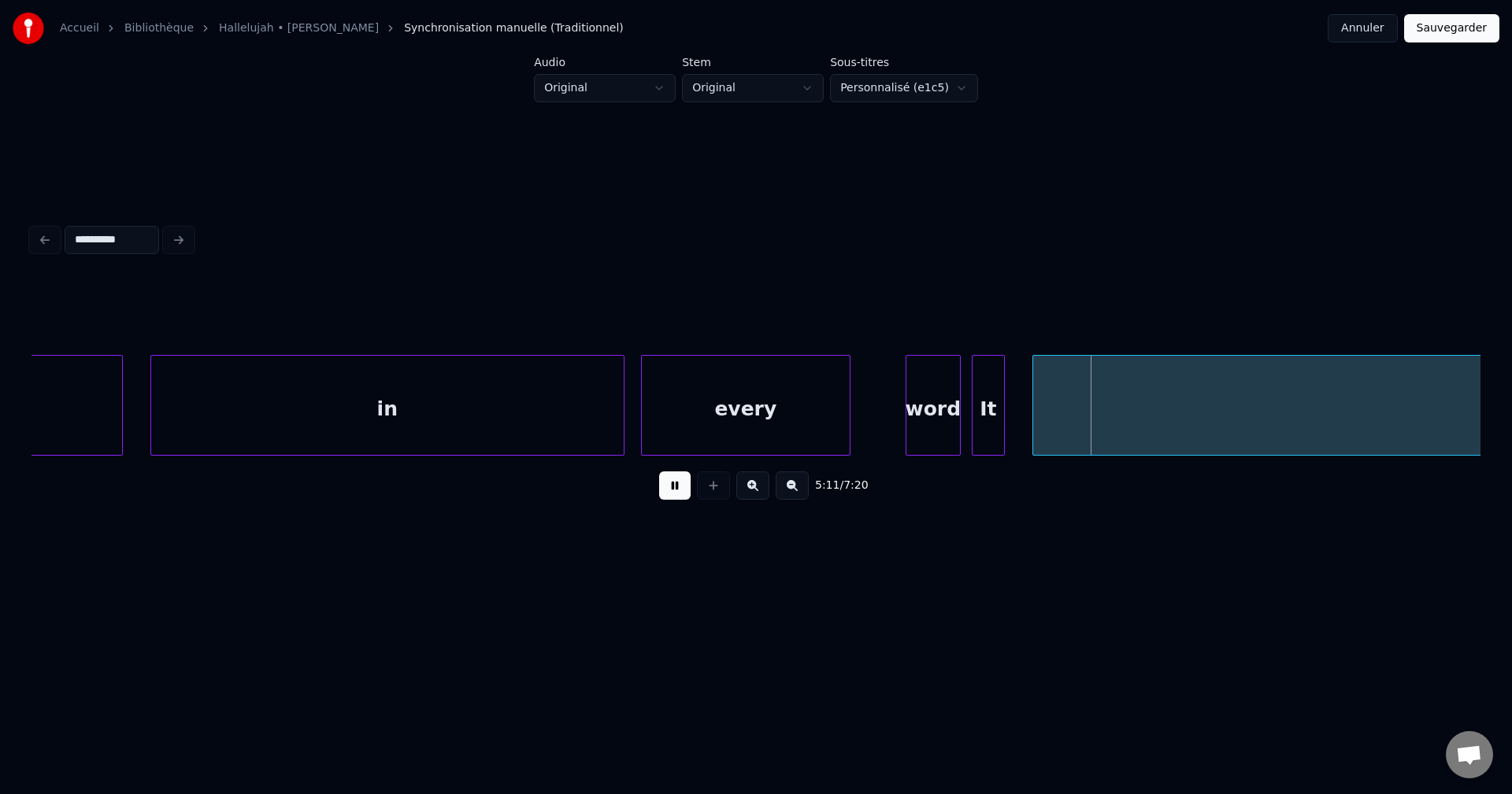
click at [670, 491] on button at bounding box center [674, 485] width 31 height 28
click at [677, 492] on button at bounding box center [674, 485] width 31 height 28
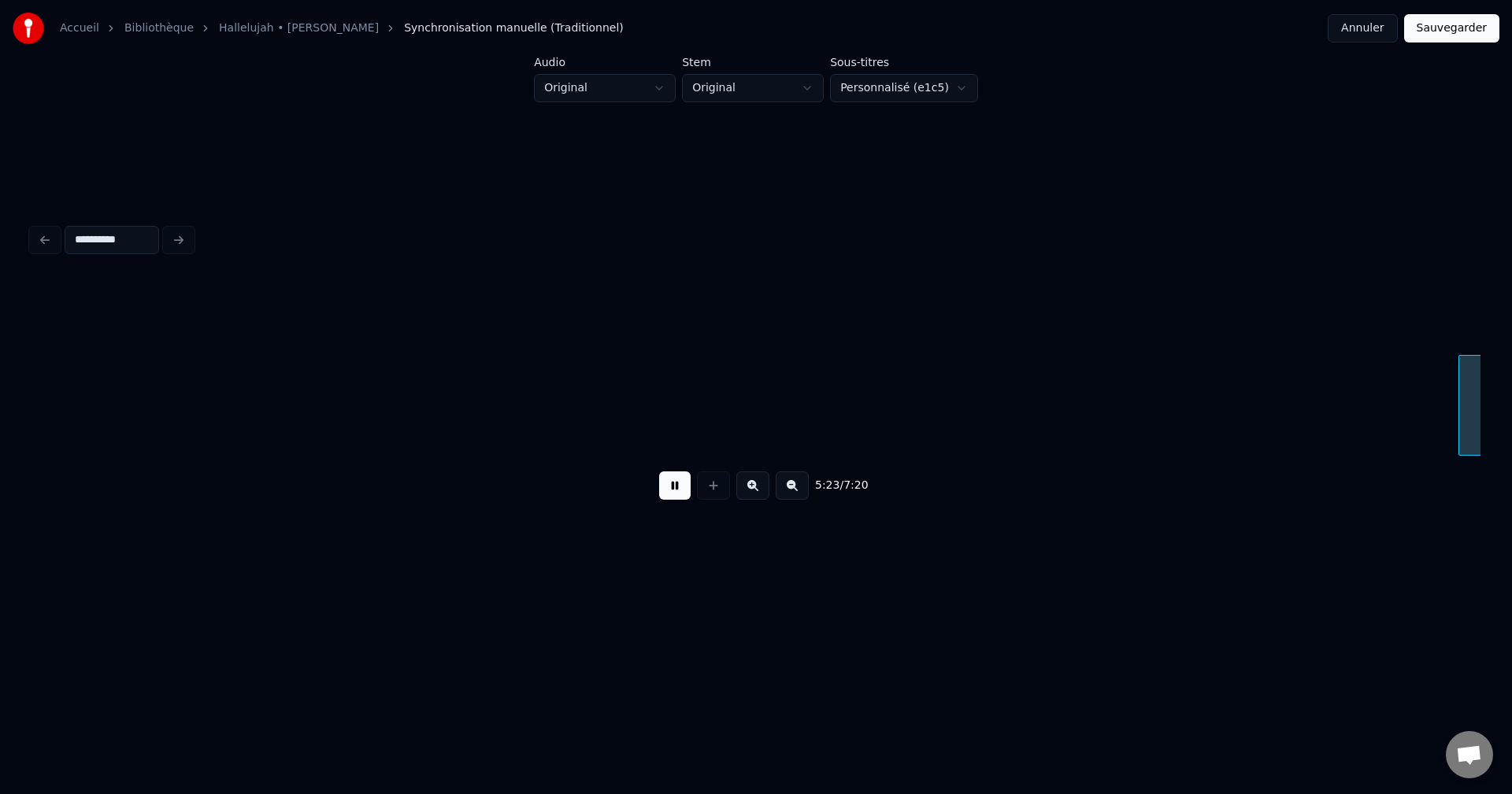
scroll to position [0, 89246]
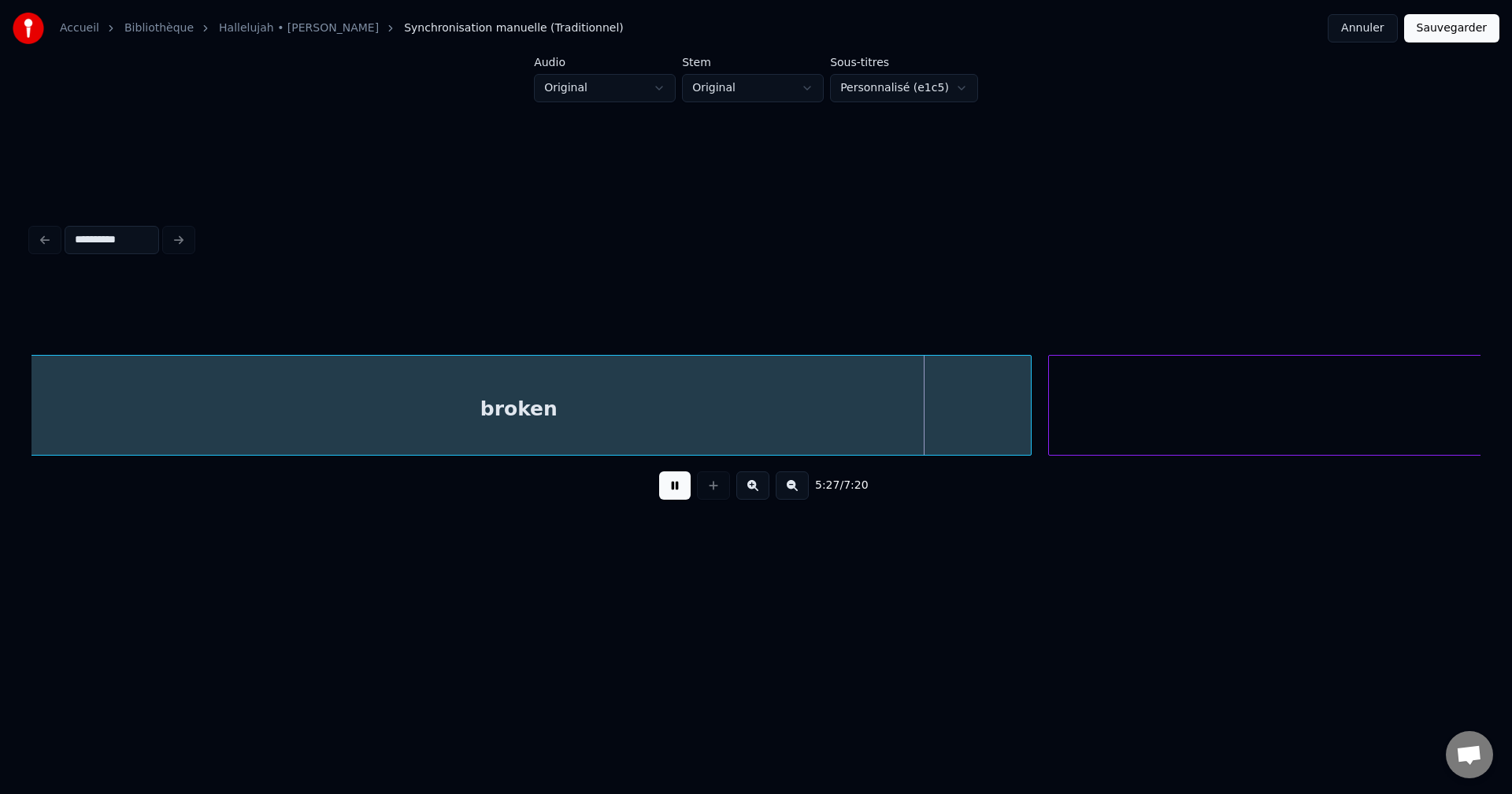
click at [677, 492] on button at bounding box center [674, 485] width 31 height 28
click at [676, 493] on button at bounding box center [674, 485] width 31 height 28
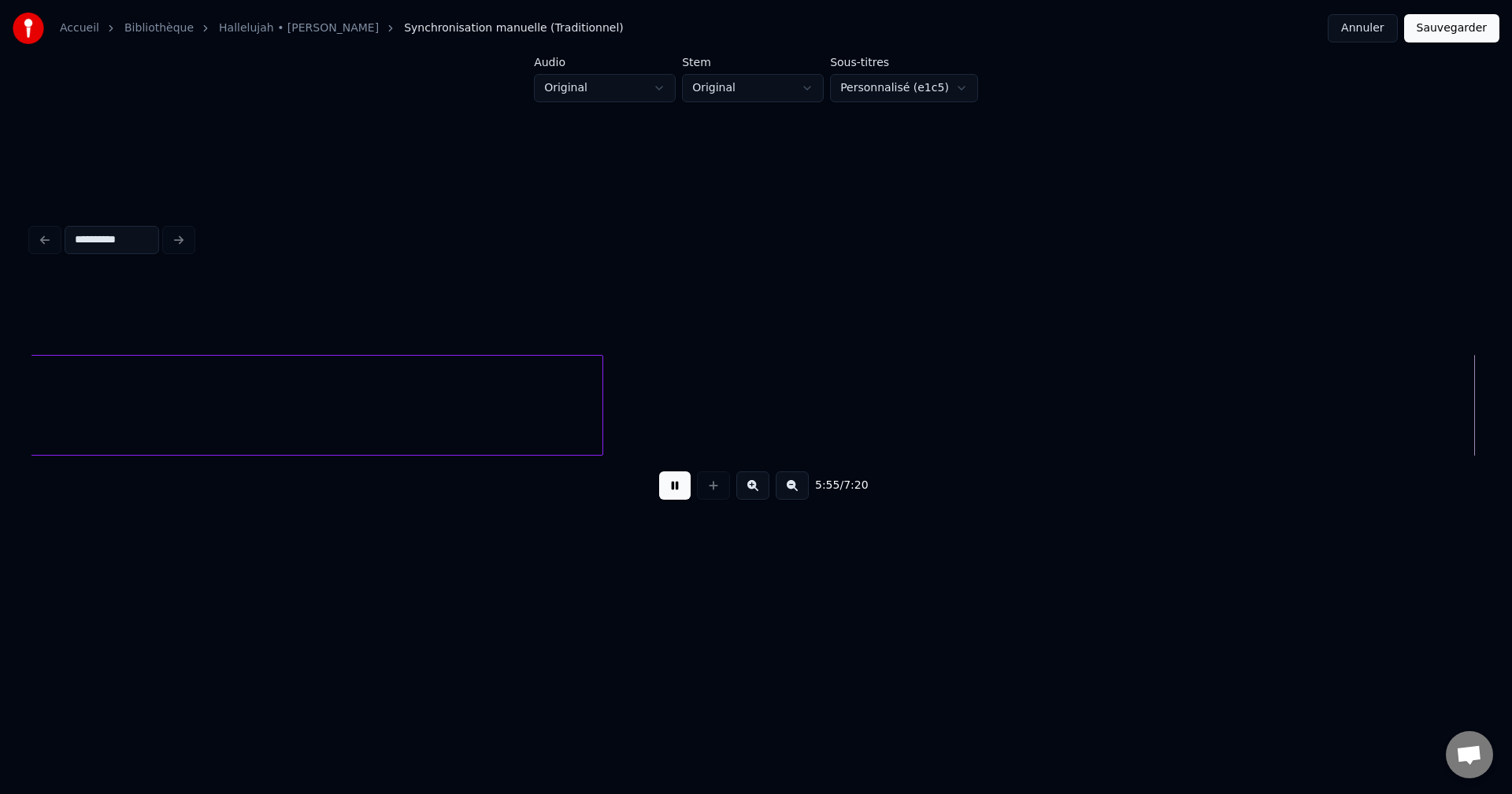
scroll to position [0, 97961]
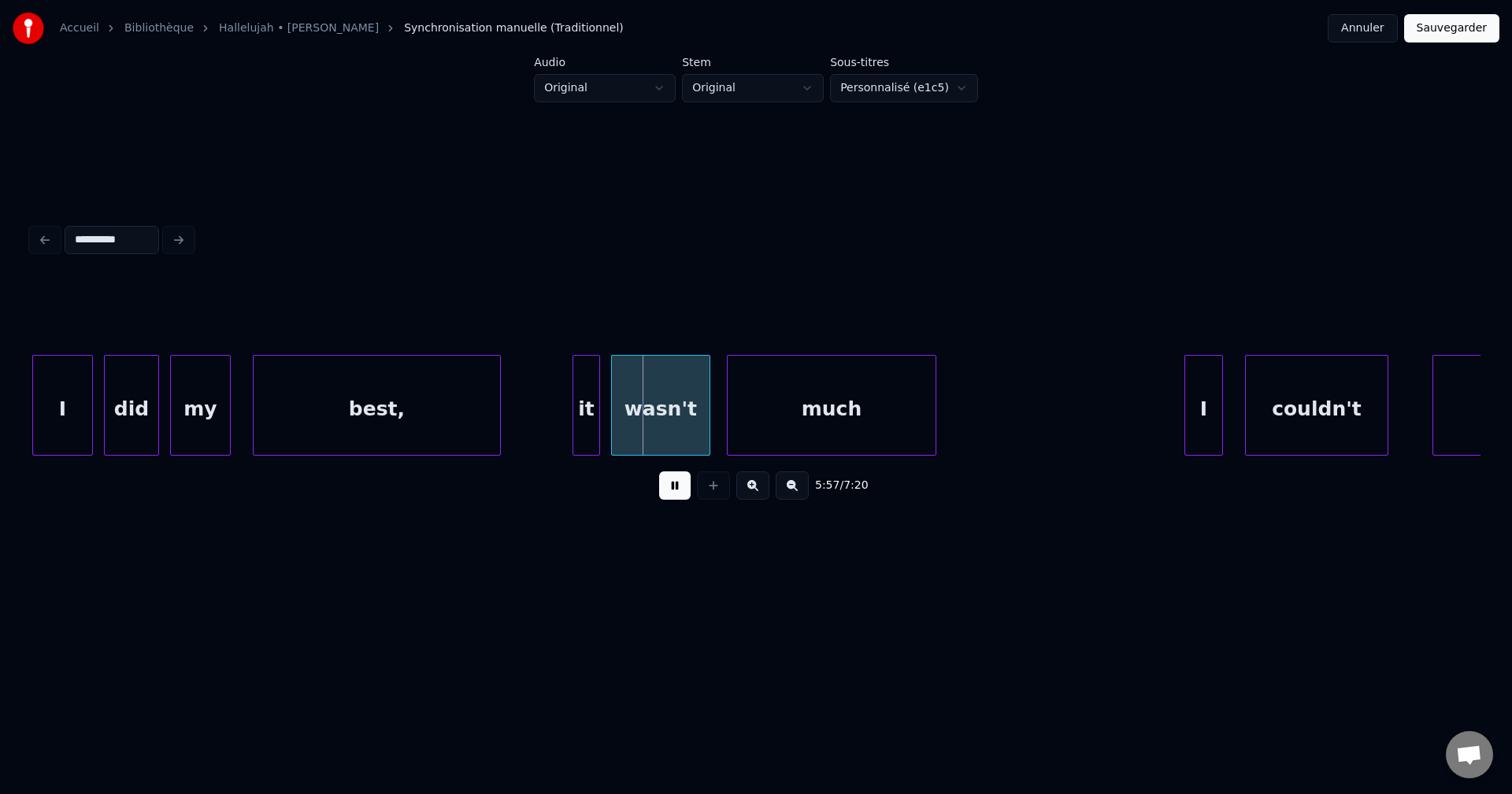
click at [673, 489] on button at bounding box center [674, 485] width 31 height 28
click at [670, 486] on button at bounding box center [674, 485] width 31 height 28
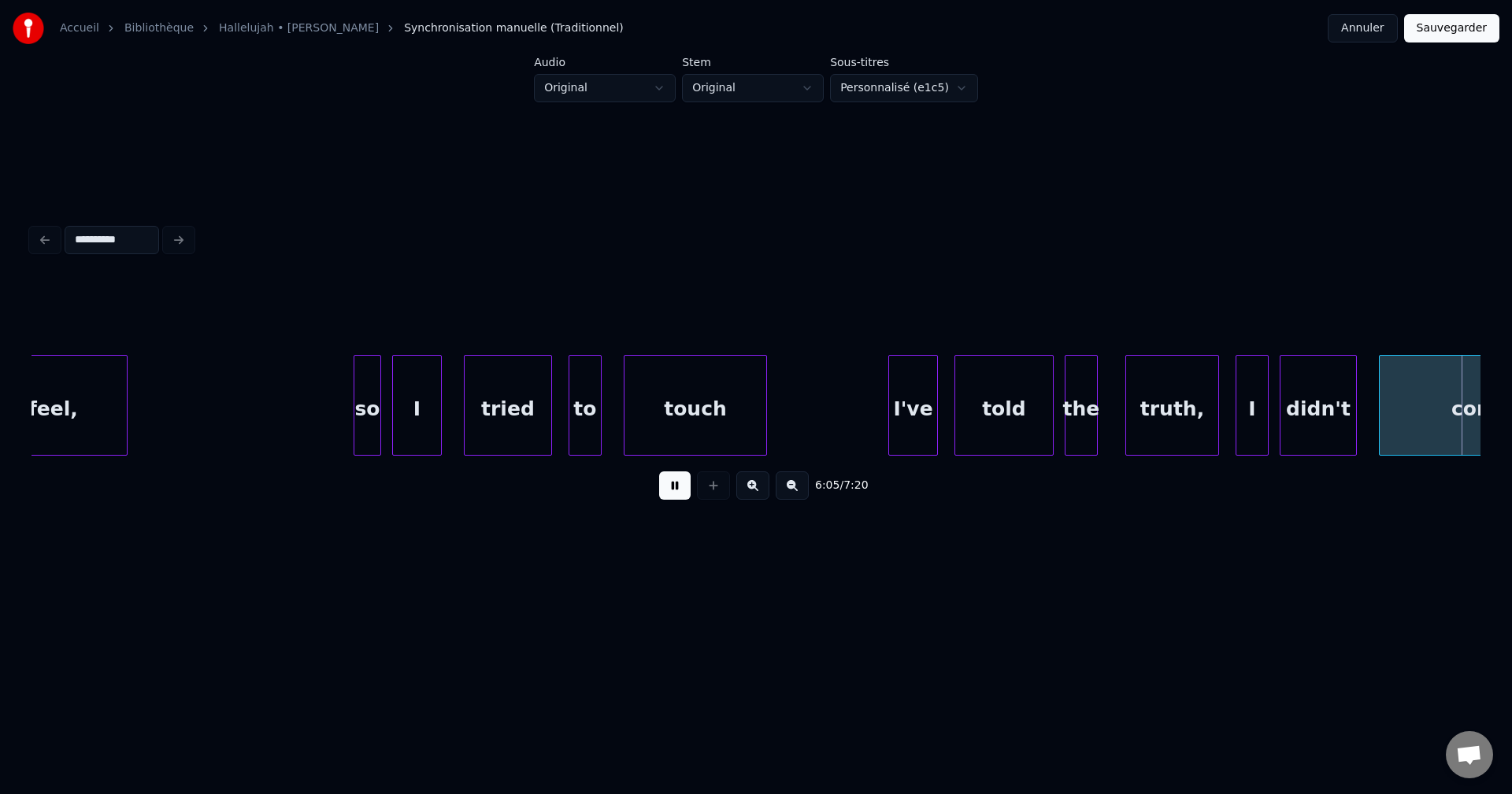
scroll to position [0, 100867]
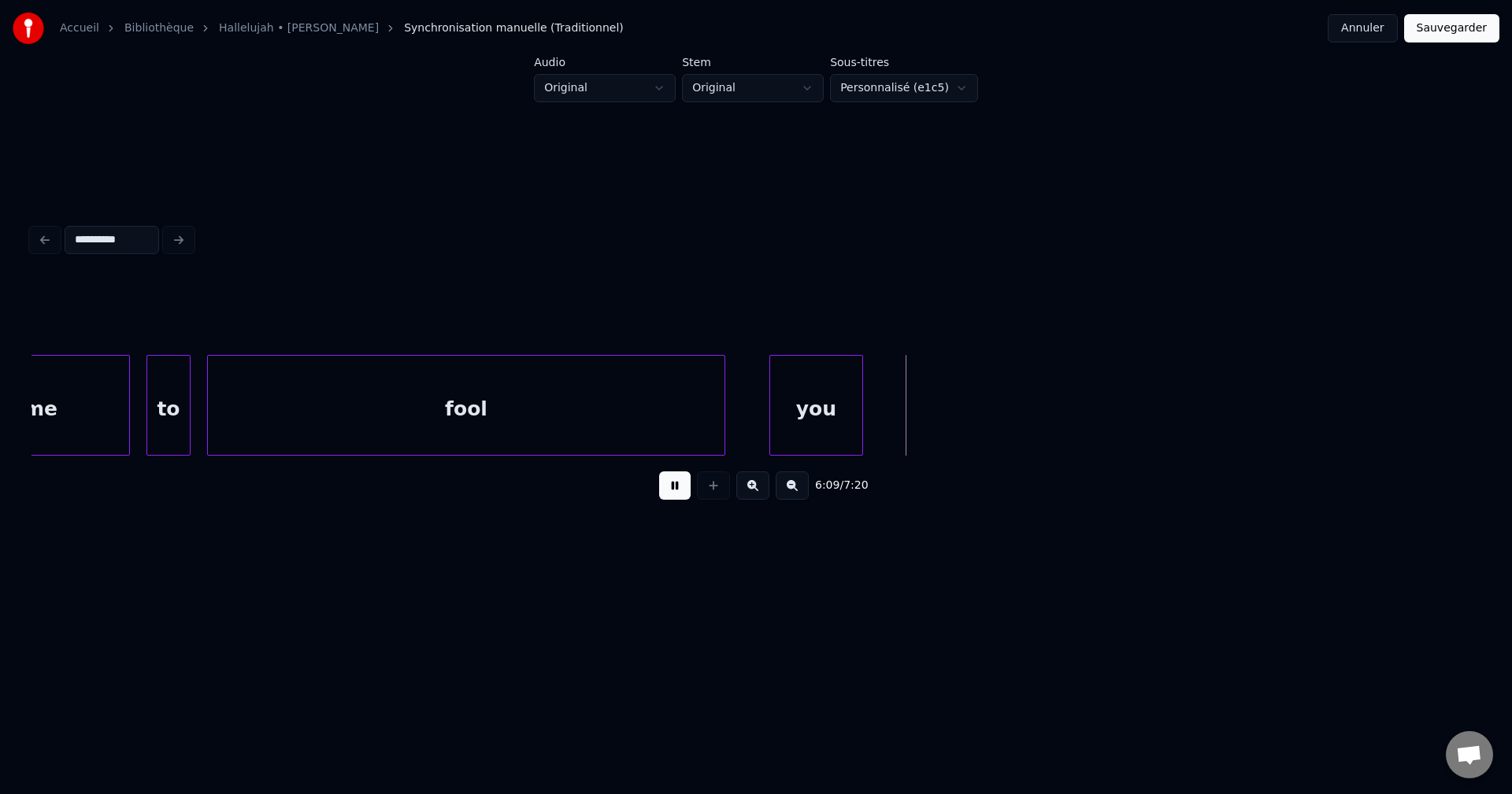
click at [677, 491] on button at bounding box center [674, 485] width 31 height 28
click at [679, 491] on button at bounding box center [674, 485] width 31 height 28
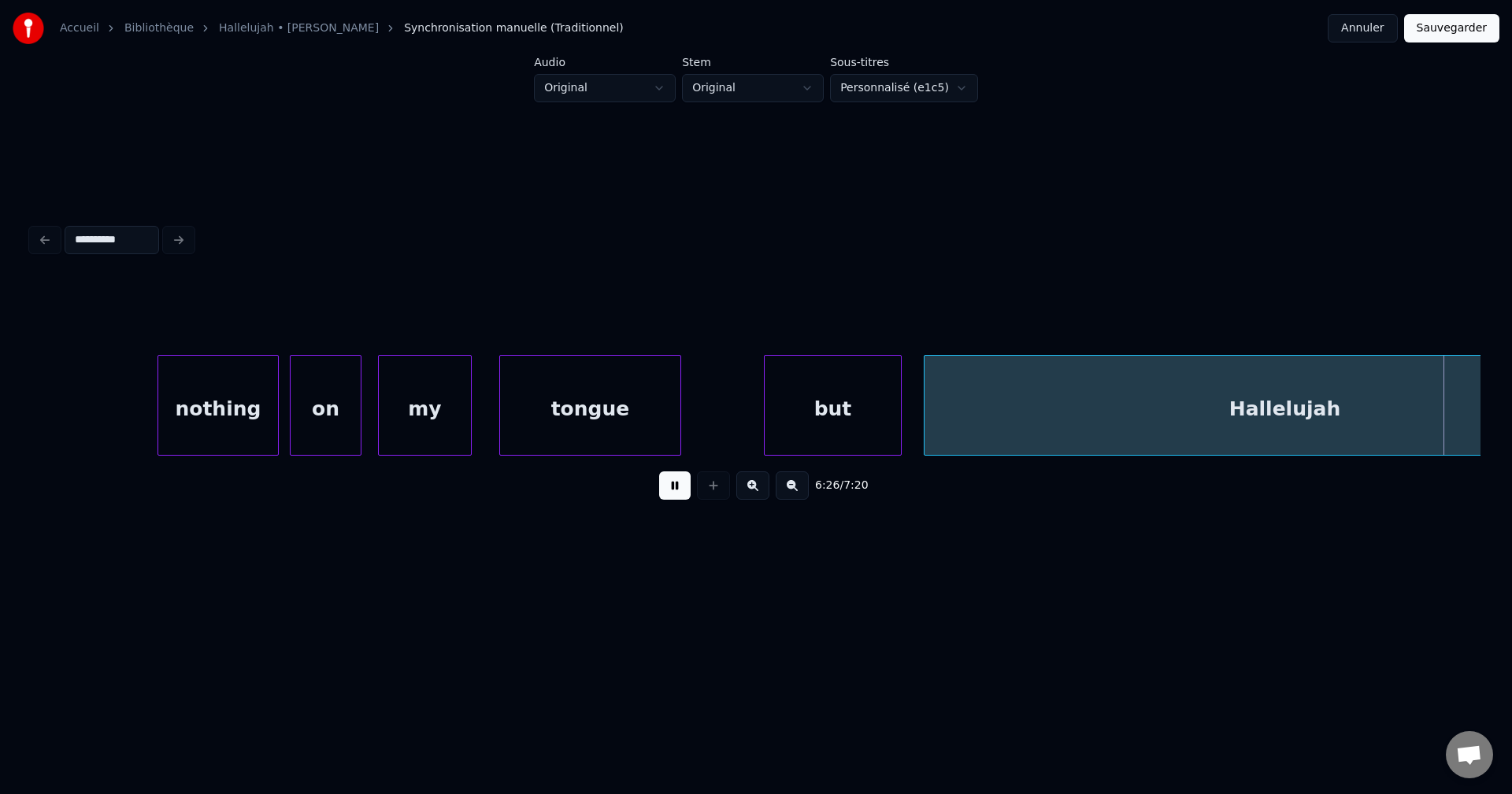
scroll to position [0, 106674]
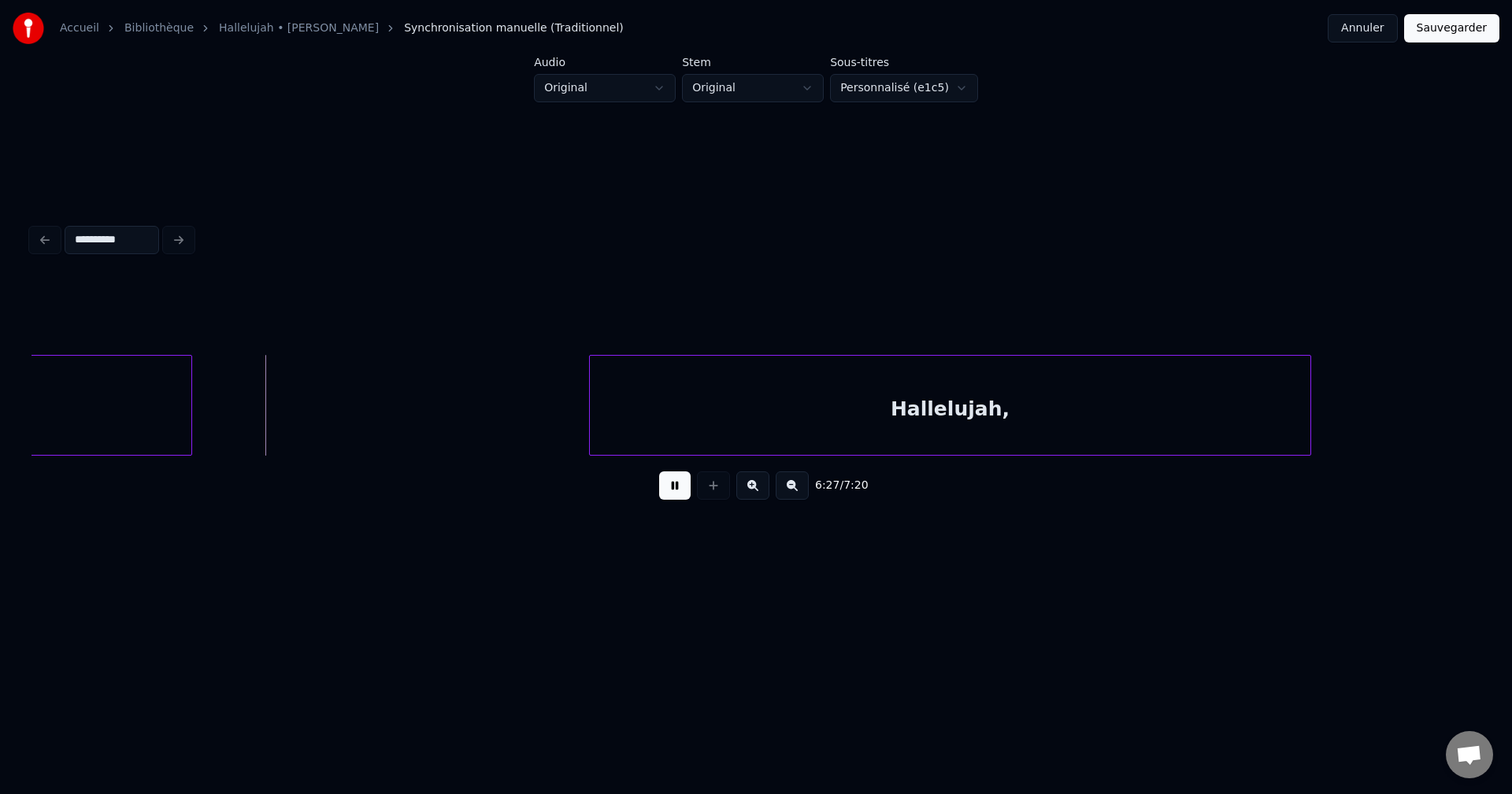
click at [679, 490] on button at bounding box center [674, 485] width 31 height 28
click at [675, 492] on button at bounding box center [674, 485] width 31 height 28
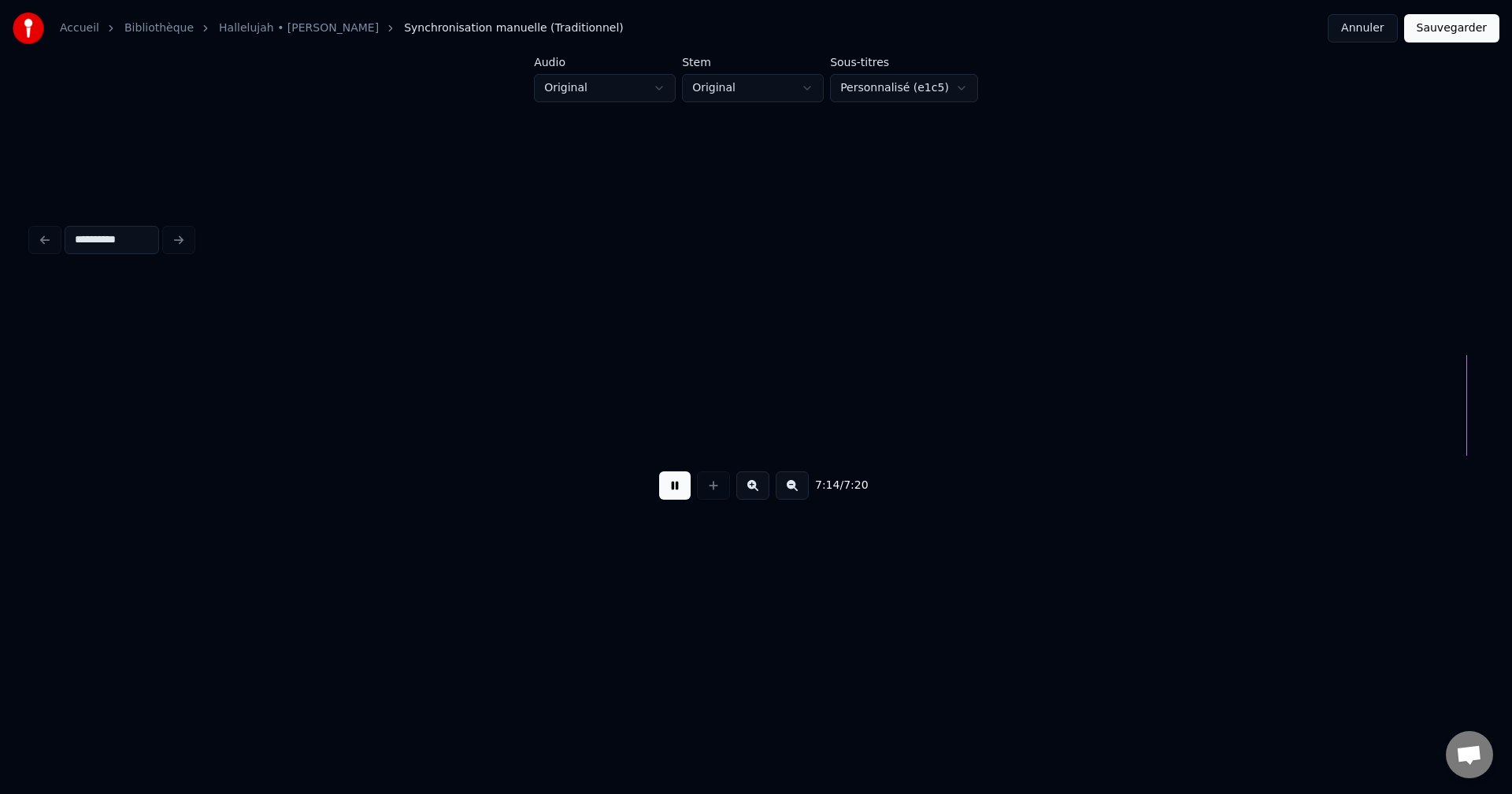
scroll to position [0, 119727]
click at [676, 488] on button at bounding box center [674, 485] width 31 height 28
